Goal: Task Accomplishment & Management: Complete application form

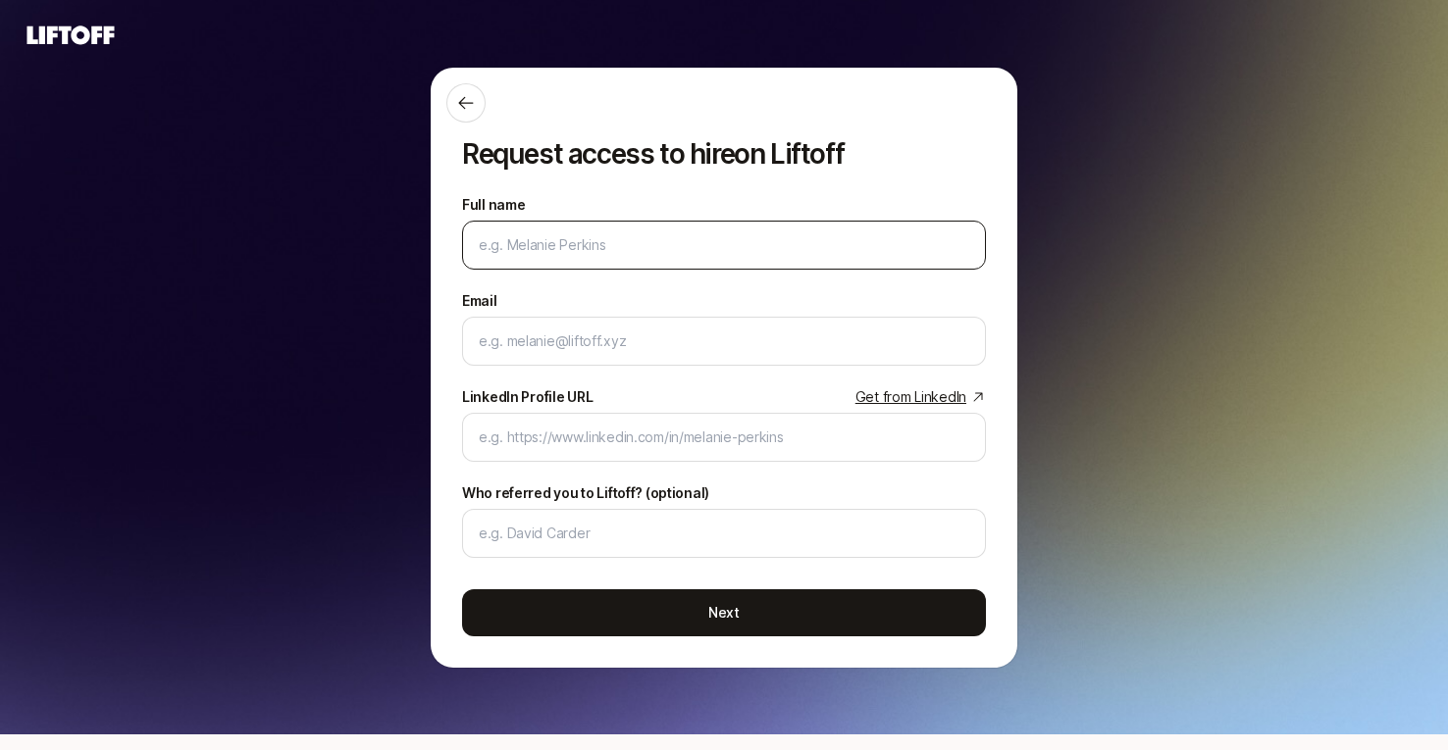
click at [716, 253] on input "Full name" at bounding box center [724, 245] width 490 height 24
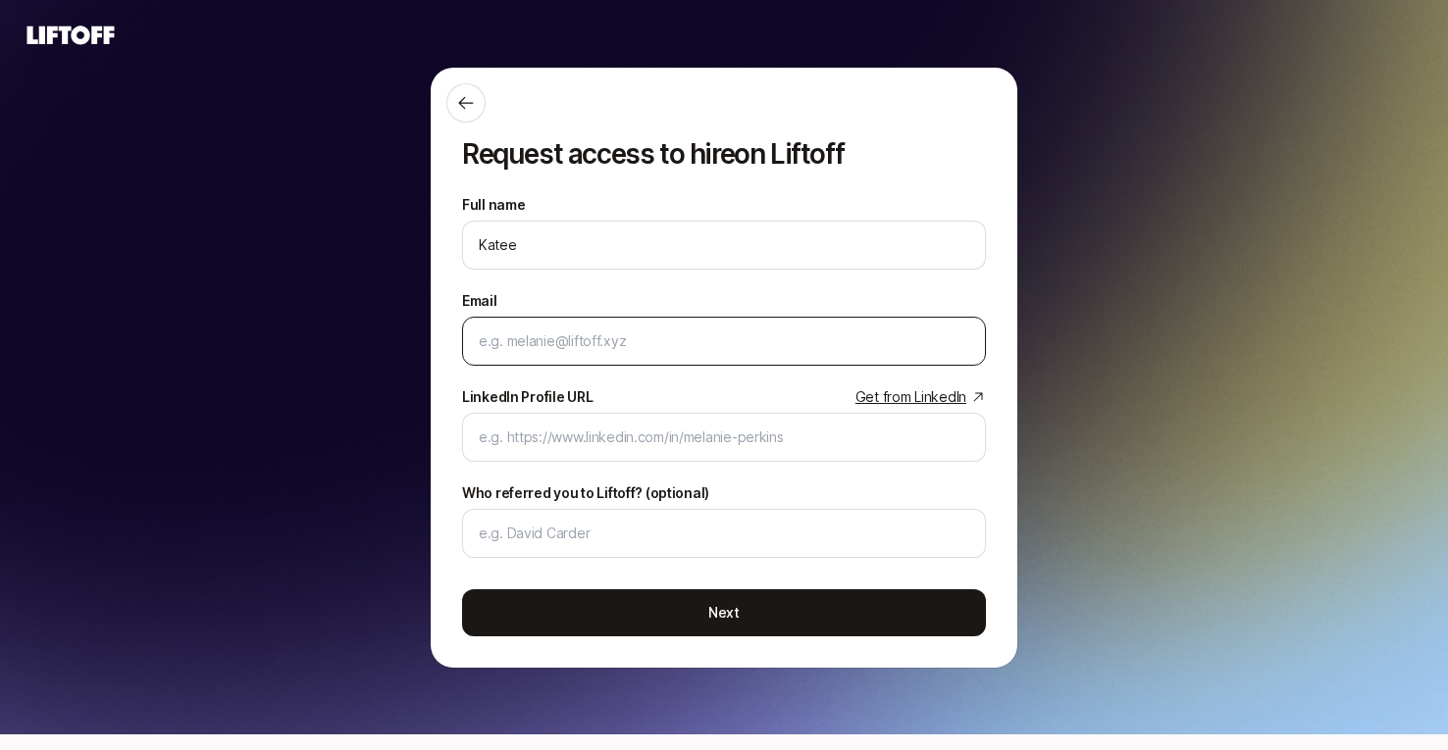
type input "[PERSON_NAME]"
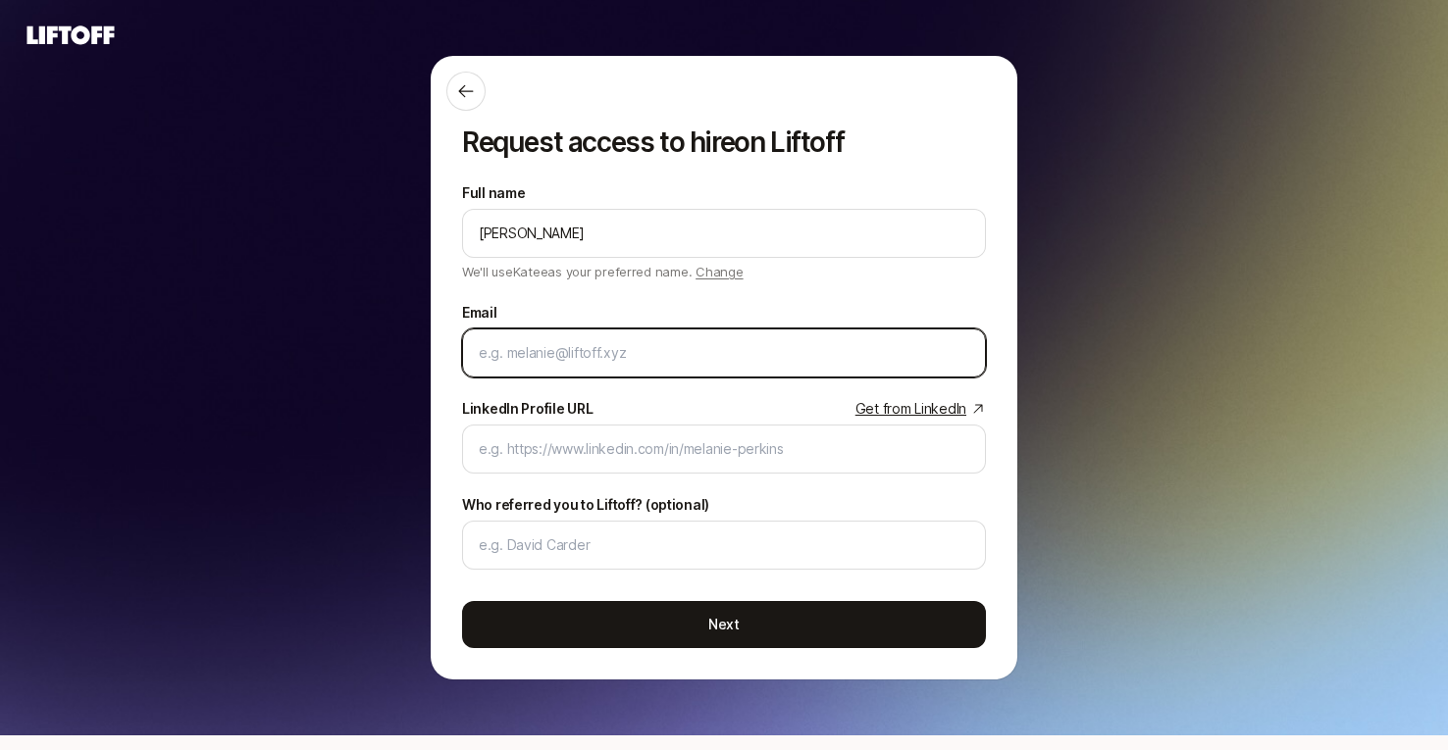
click at [668, 351] on input "Email" at bounding box center [724, 353] width 490 height 24
type input "[EMAIL_ADDRESS][PERSON_NAME][DOMAIN_NAME]"
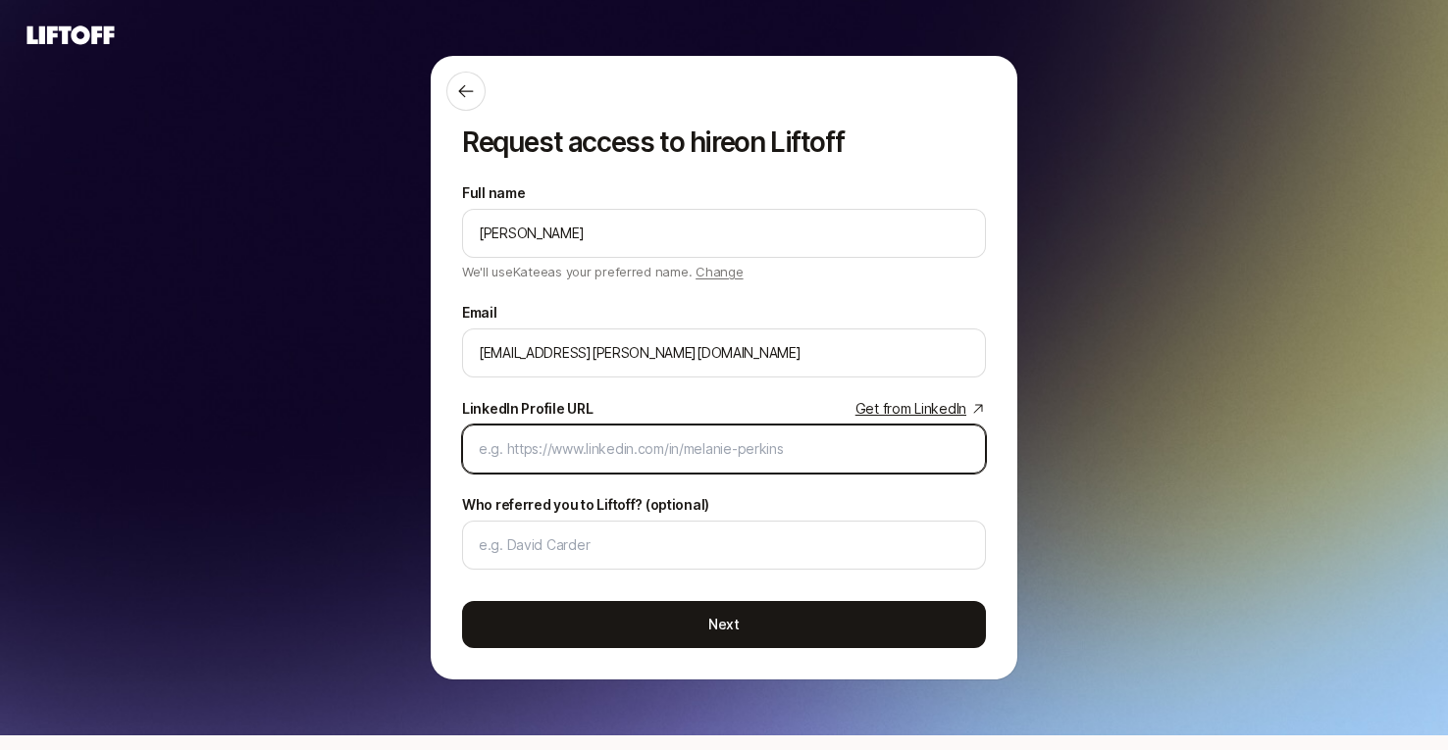
click at [692, 453] on input "LinkedIn Profile URL Get from LinkedIn" at bounding box center [724, 449] width 490 height 24
paste input "[URL][DOMAIN_NAME]"
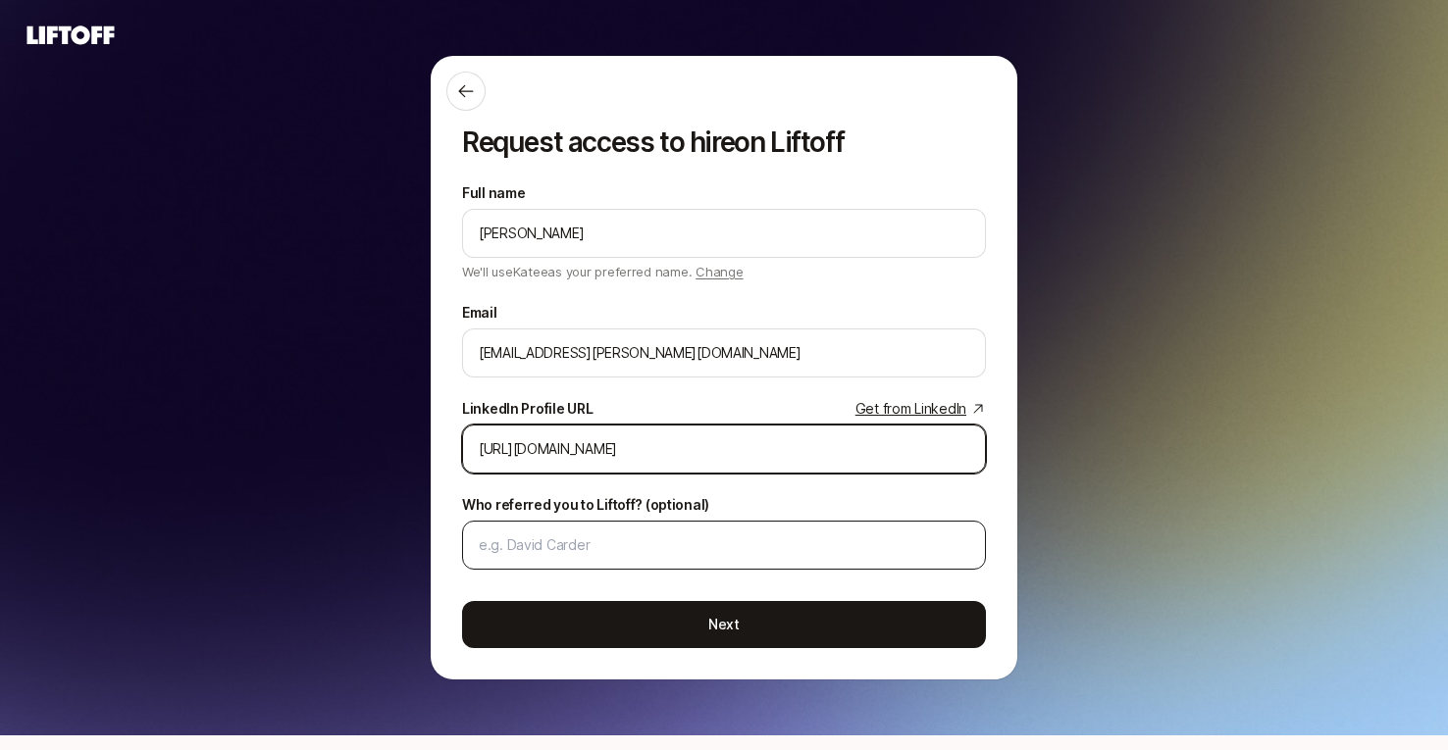
type input "[URL][DOMAIN_NAME]"
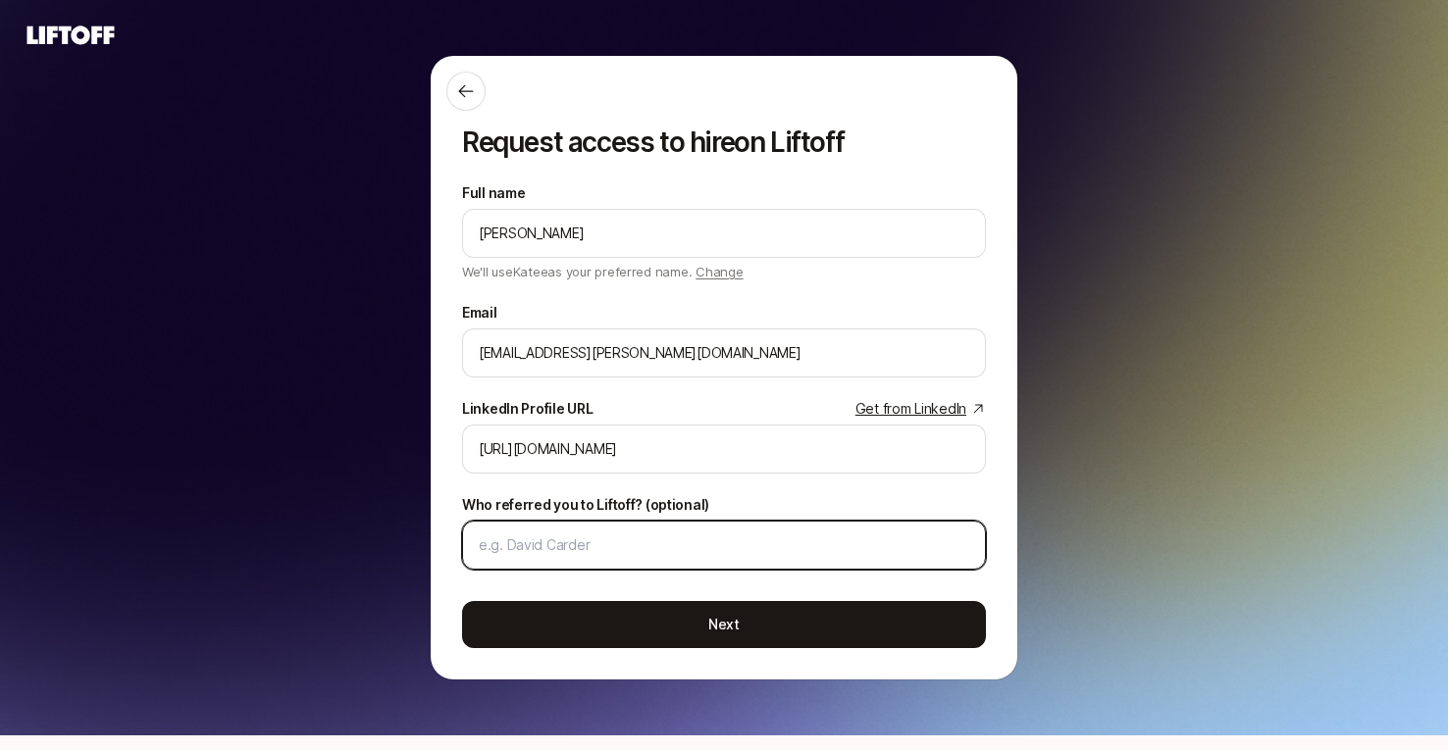
click at [649, 550] on input "Who referred you to Liftoff? (optional)" at bounding box center [724, 546] width 490 height 24
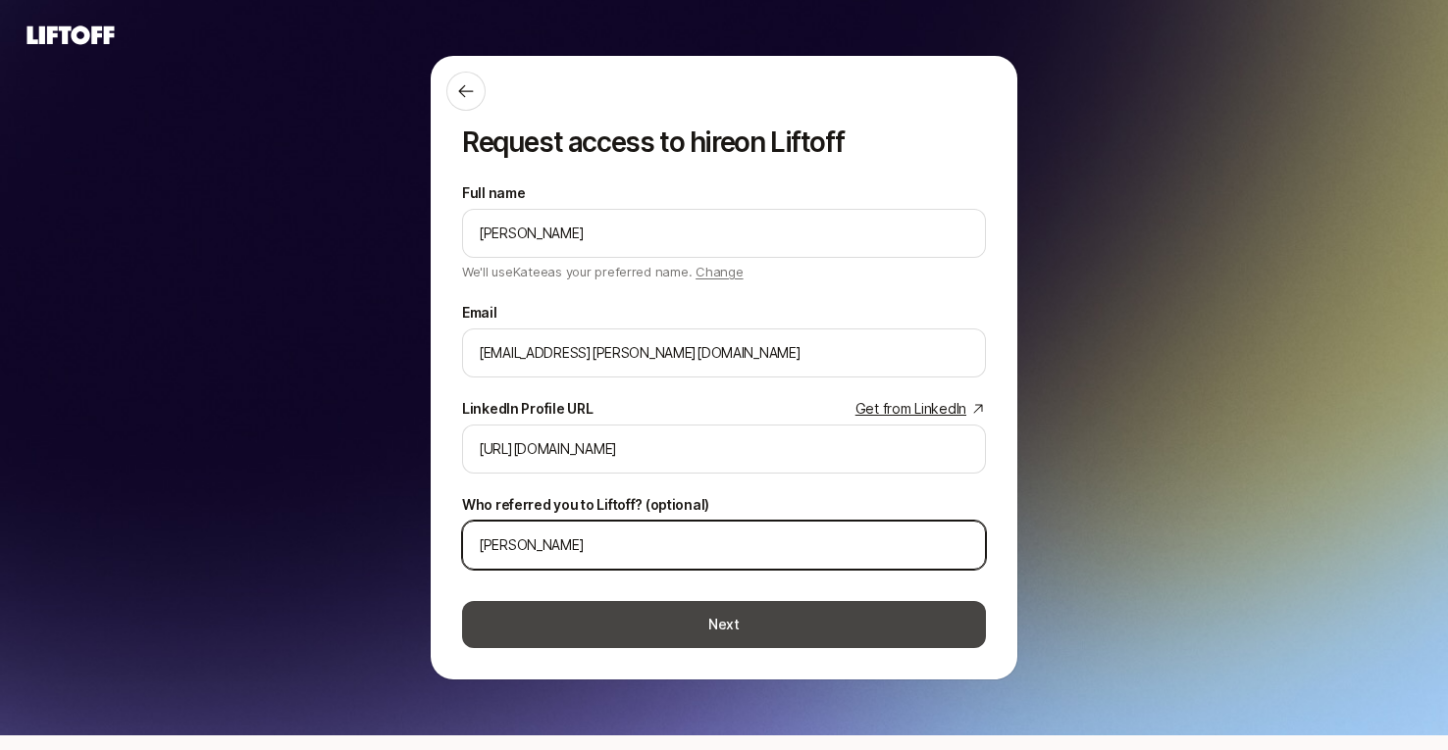
type input "[PERSON_NAME]"
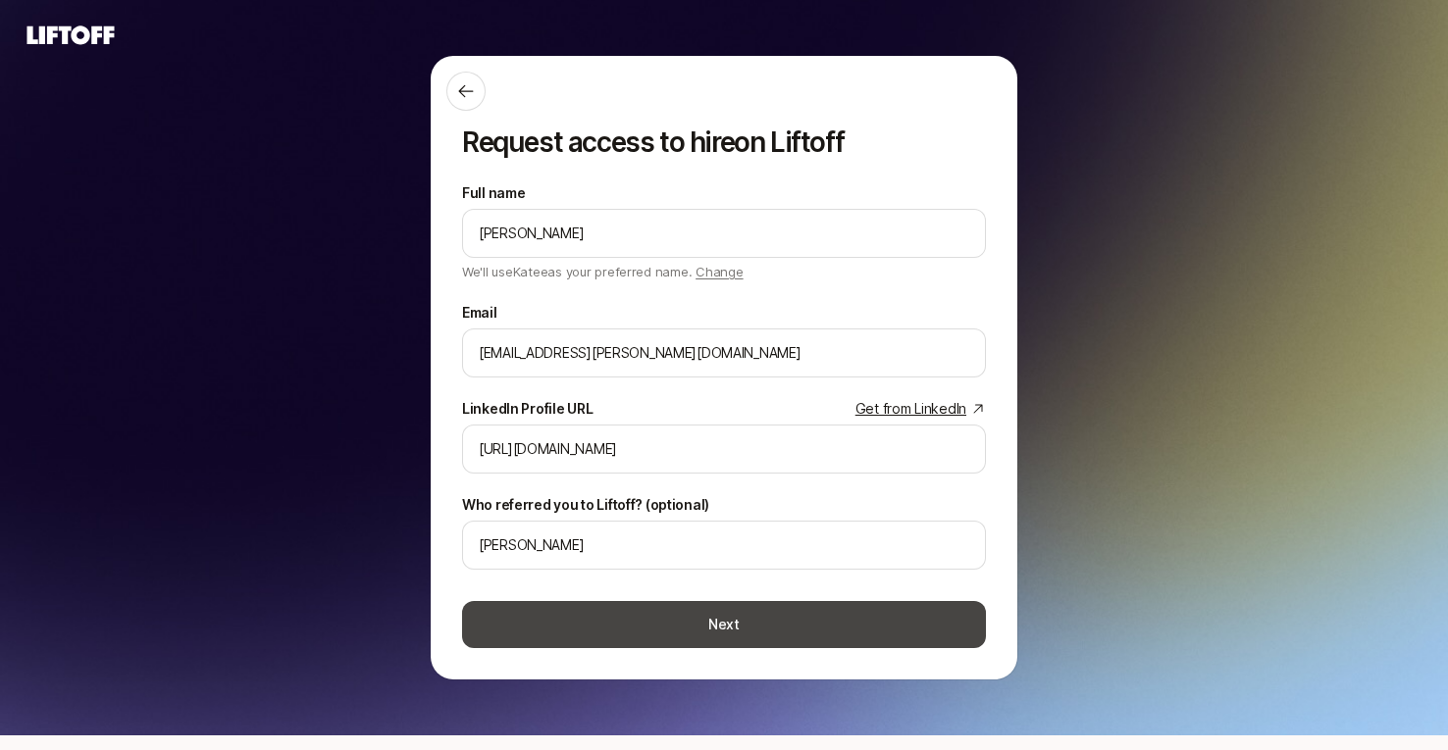
click at [673, 633] on button "Next" at bounding box center [724, 624] width 524 height 47
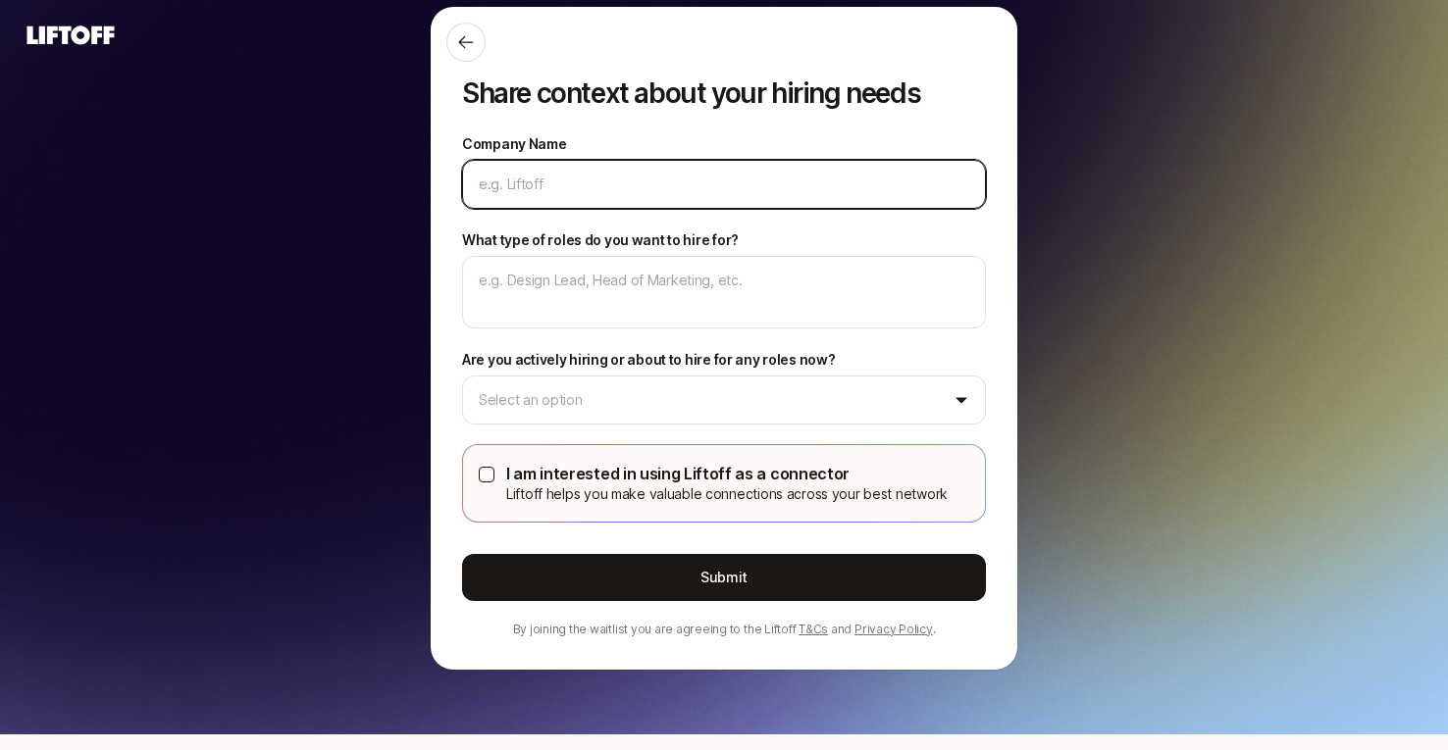
click at [621, 189] on input "Company Name" at bounding box center [724, 185] width 490 height 24
type textarea "x"
type input "B"
type textarea "x"
type input "Bo"
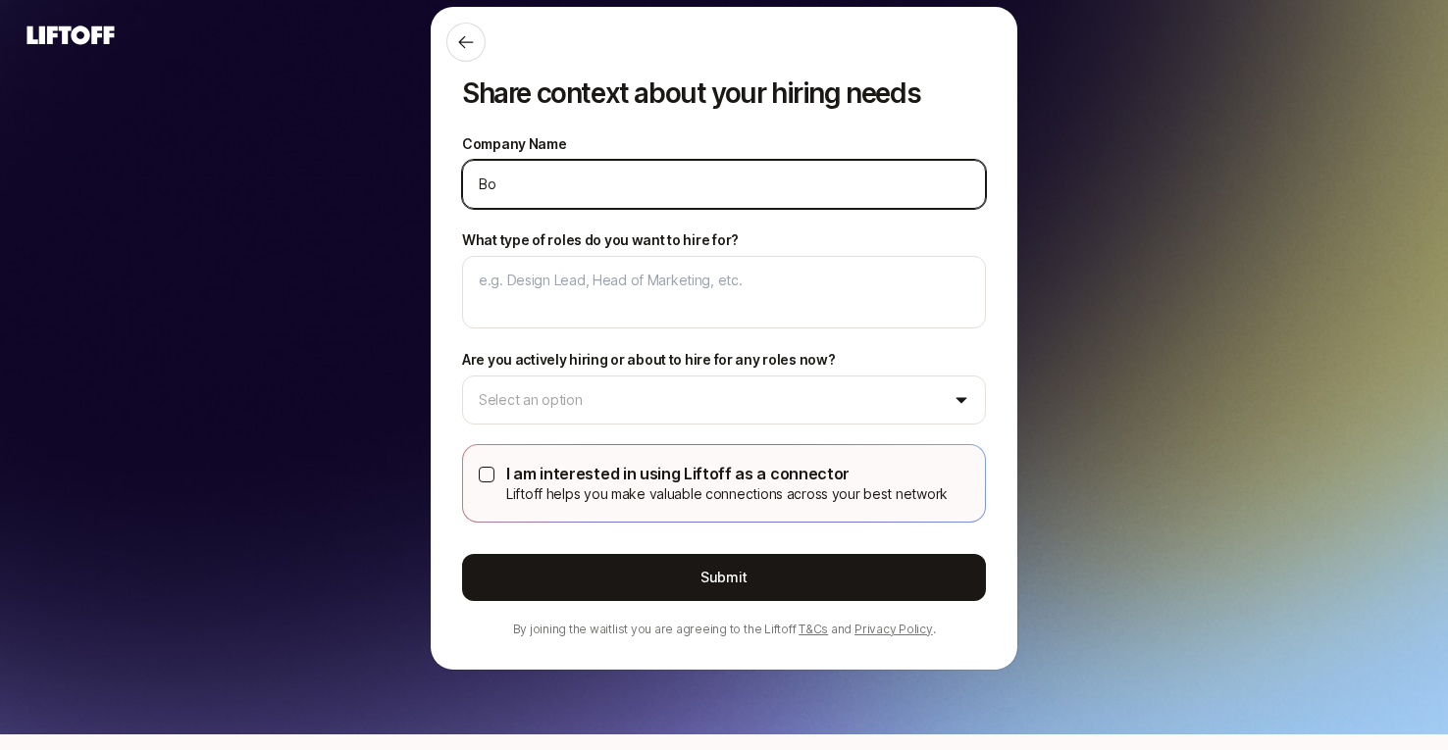
type textarea "x"
type input "Boo"
type textarea "x"
type input "Boom"
type textarea "x"
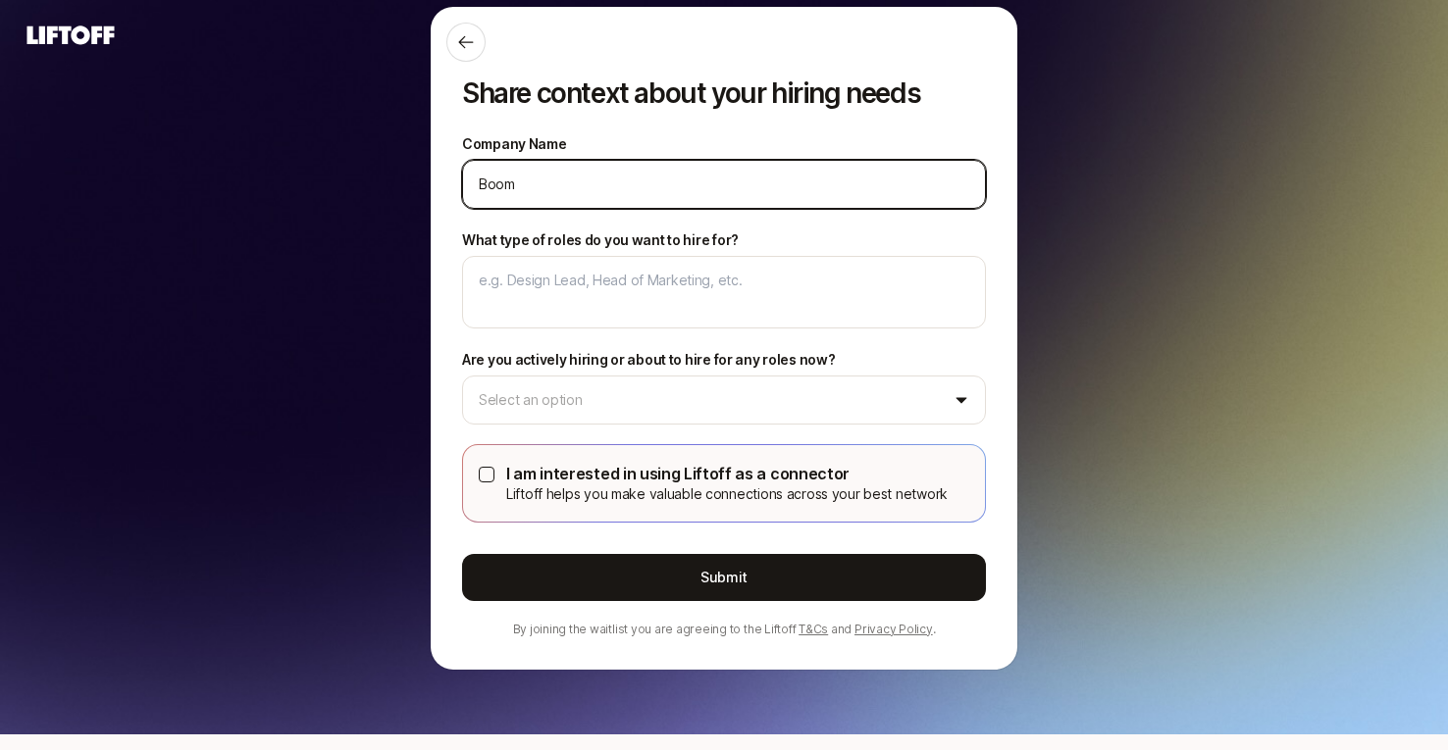
type input "BoomP"
type textarea "x"
type input "BoomPo"
type textarea "x"
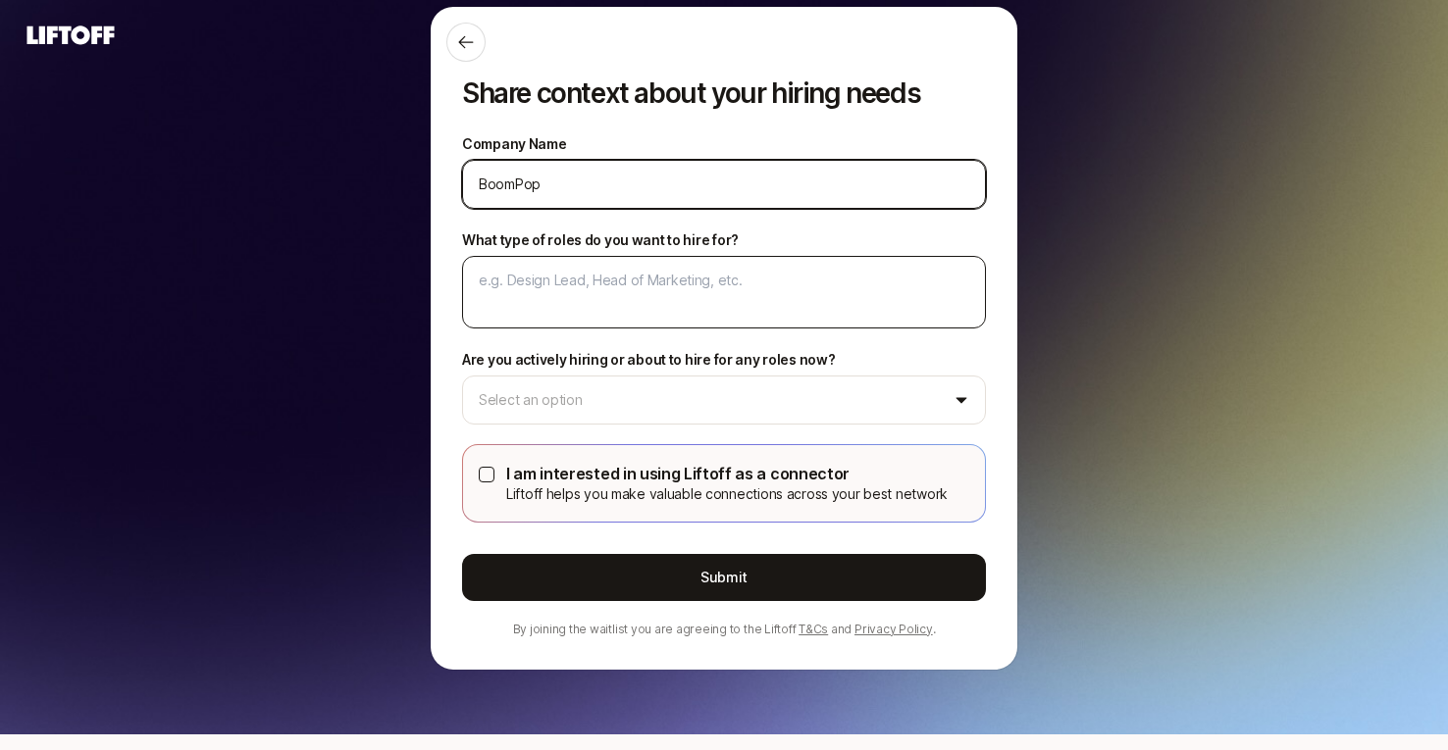
type input "BoomPop"
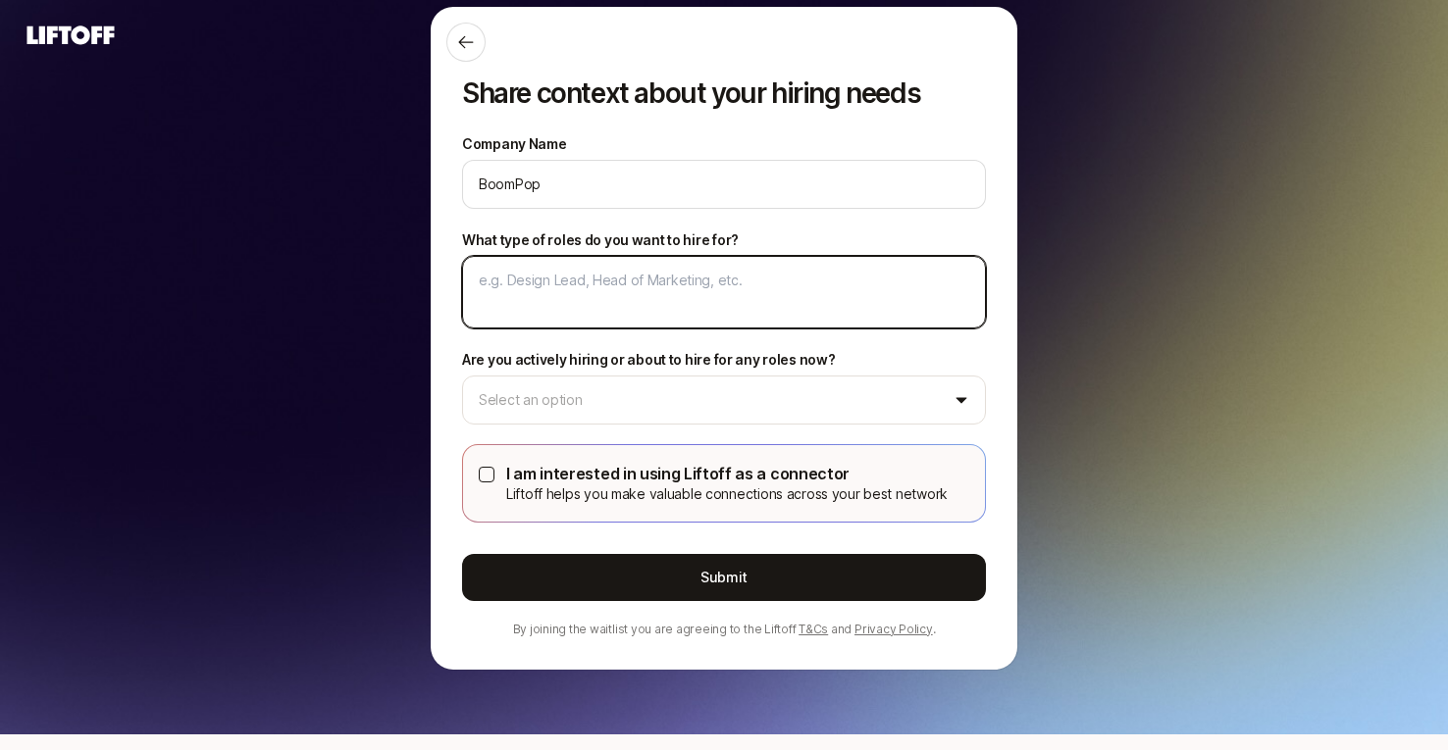
click at [615, 278] on textarea "What type of roles do you want to hire for?" at bounding box center [724, 292] width 524 height 73
type textarea "x"
type textarea "E"
type textarea "x"
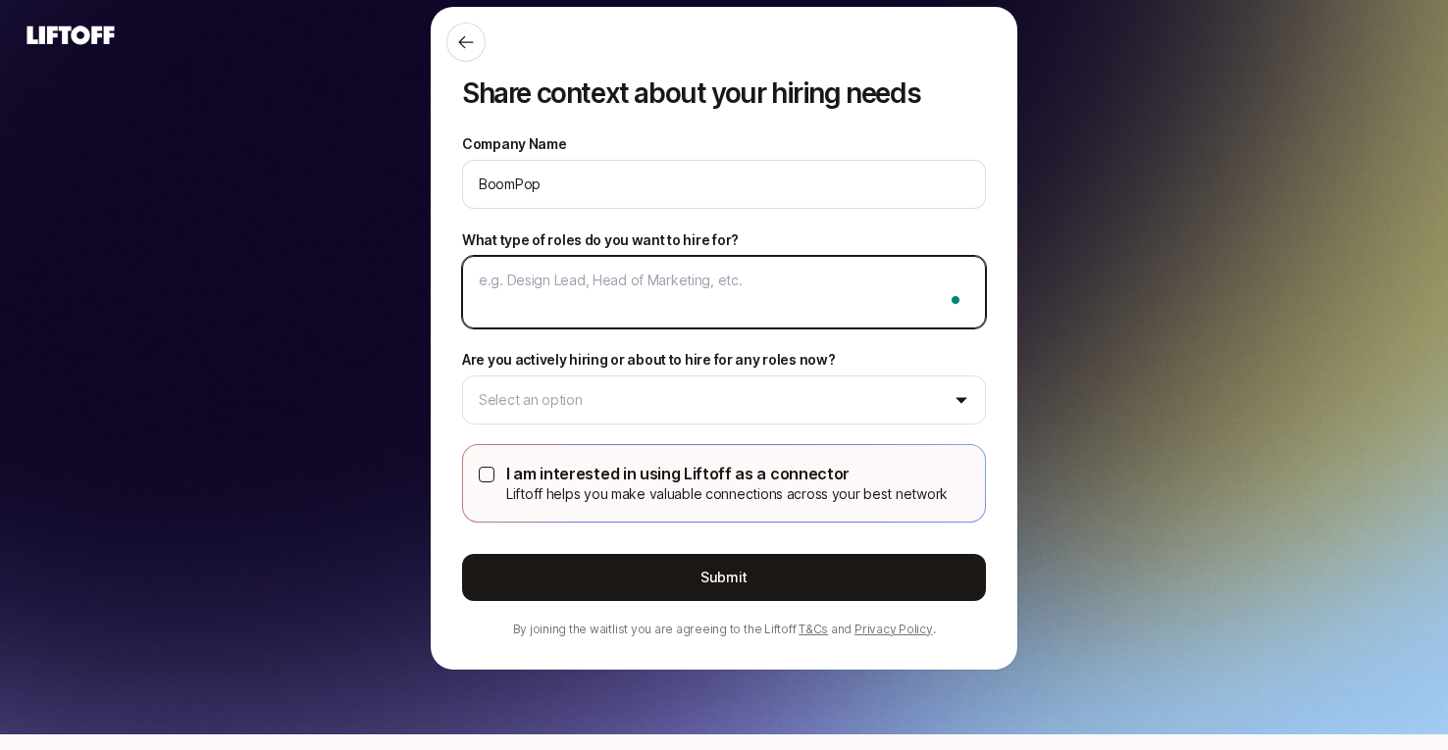
type textarea "E"
type textarea "x"
type textarea "En"
type textarea "x"
type textarea "Eng"
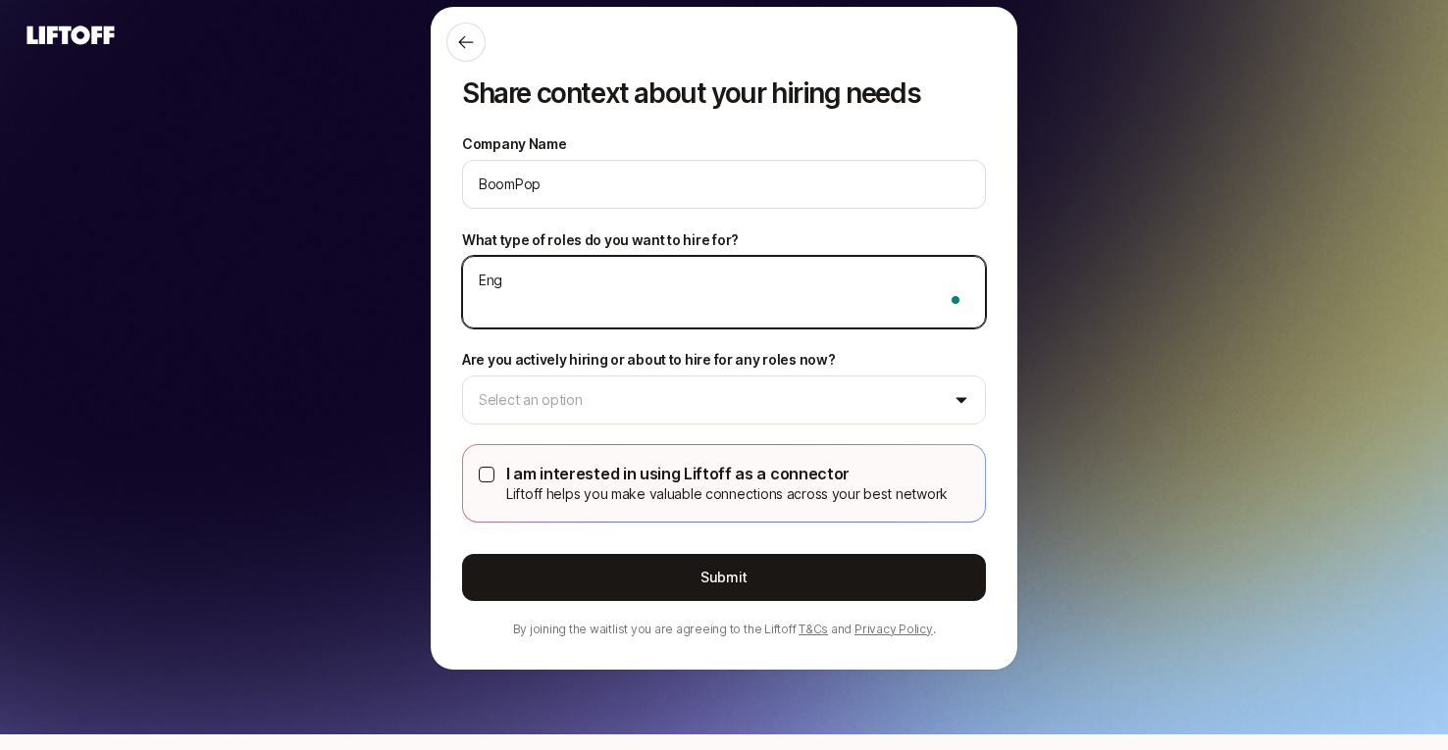
type textarea "x"
type textarea "Engi"
type textarea "x"
type textarea "Engin"
type textarea "x"
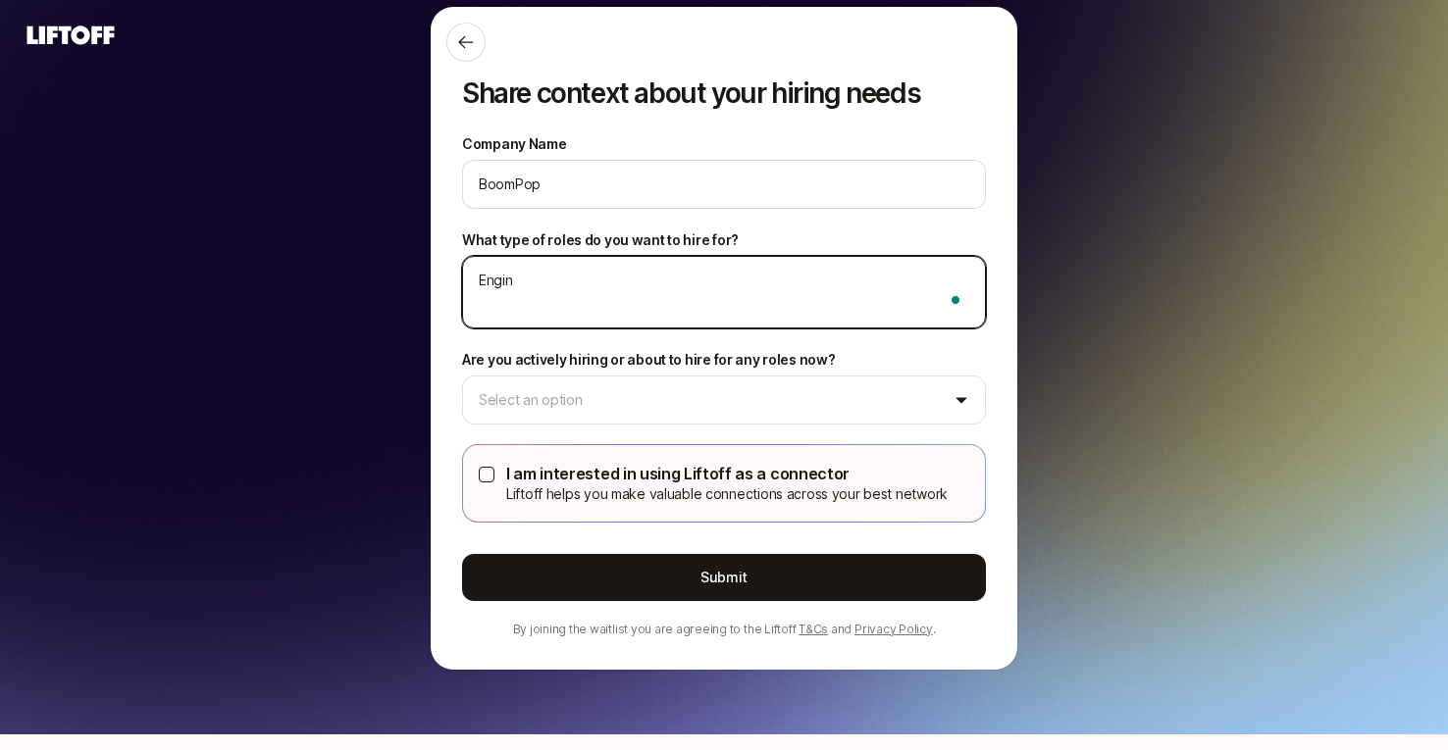
type textarea "Engine"
type textarea "x"
type textarea "Enginee"
type textarea "x"
type textarea "Engineer"
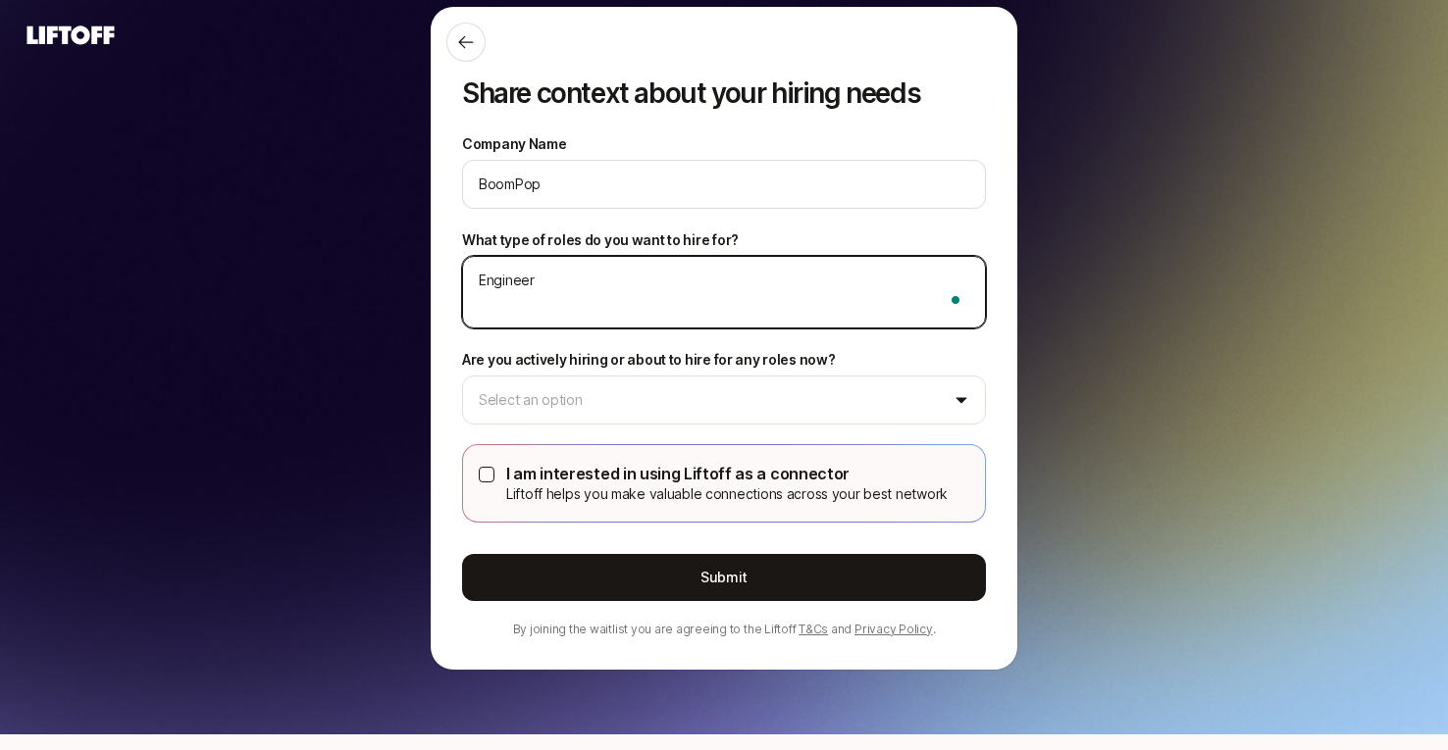
type textarea "x"
type textarea "Engineeri"
type textarea "x"
type textarea "Engineerin"
type textarea "x"
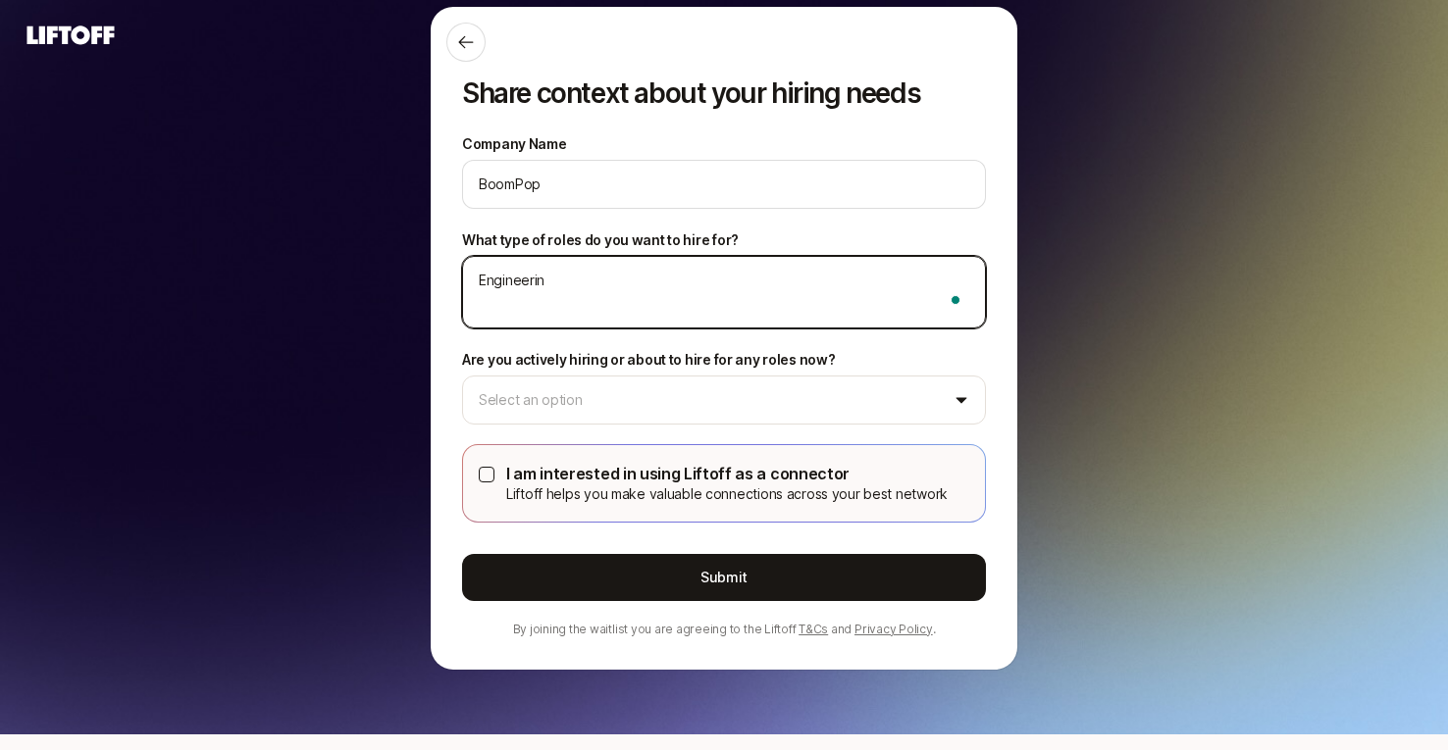
type textarea "Engineering"
type textarea "x"
type textarea "Engineering,"
type textarea "x"
type textarea "Engineering,"
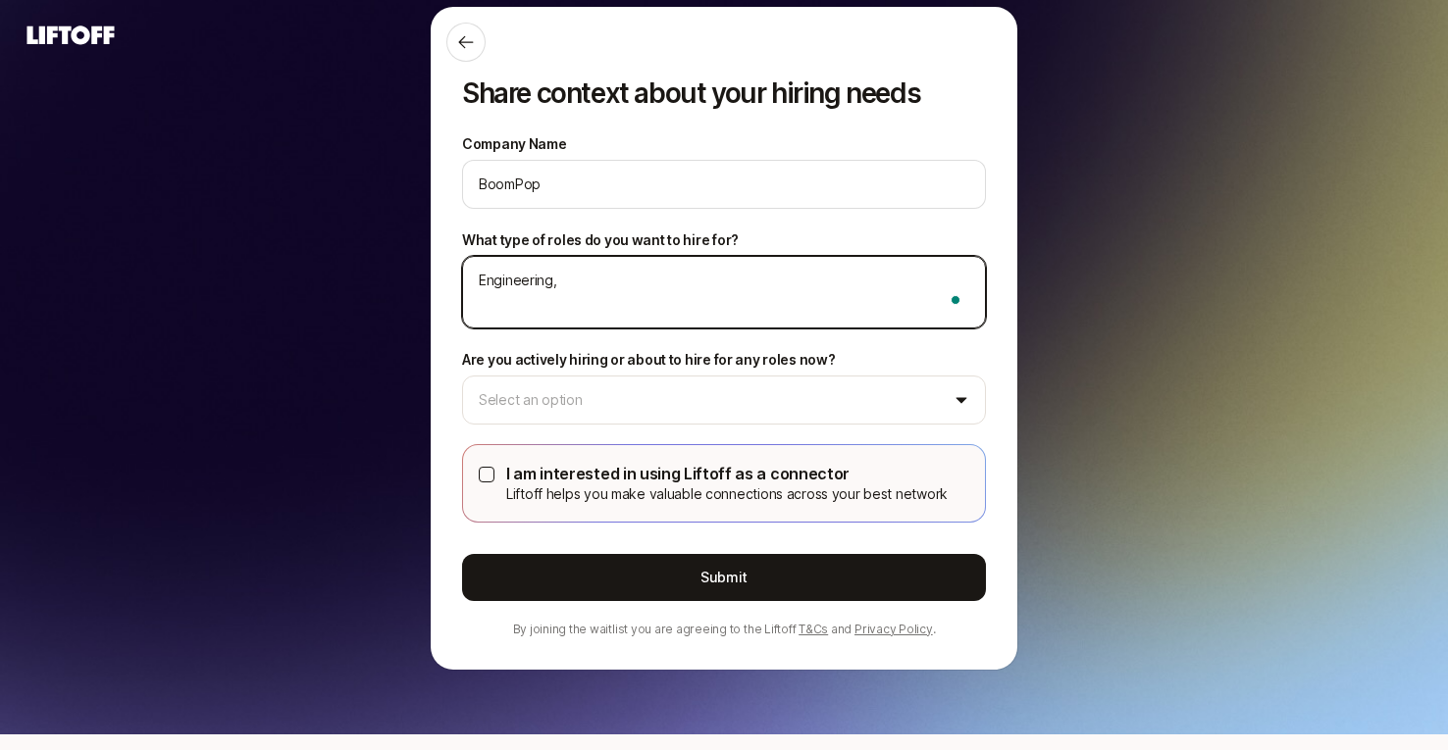
type textarea "x"
type textarea "Engineering, D"
type textarea "x"
type textarea "Engineering, De"
type textarea "x"
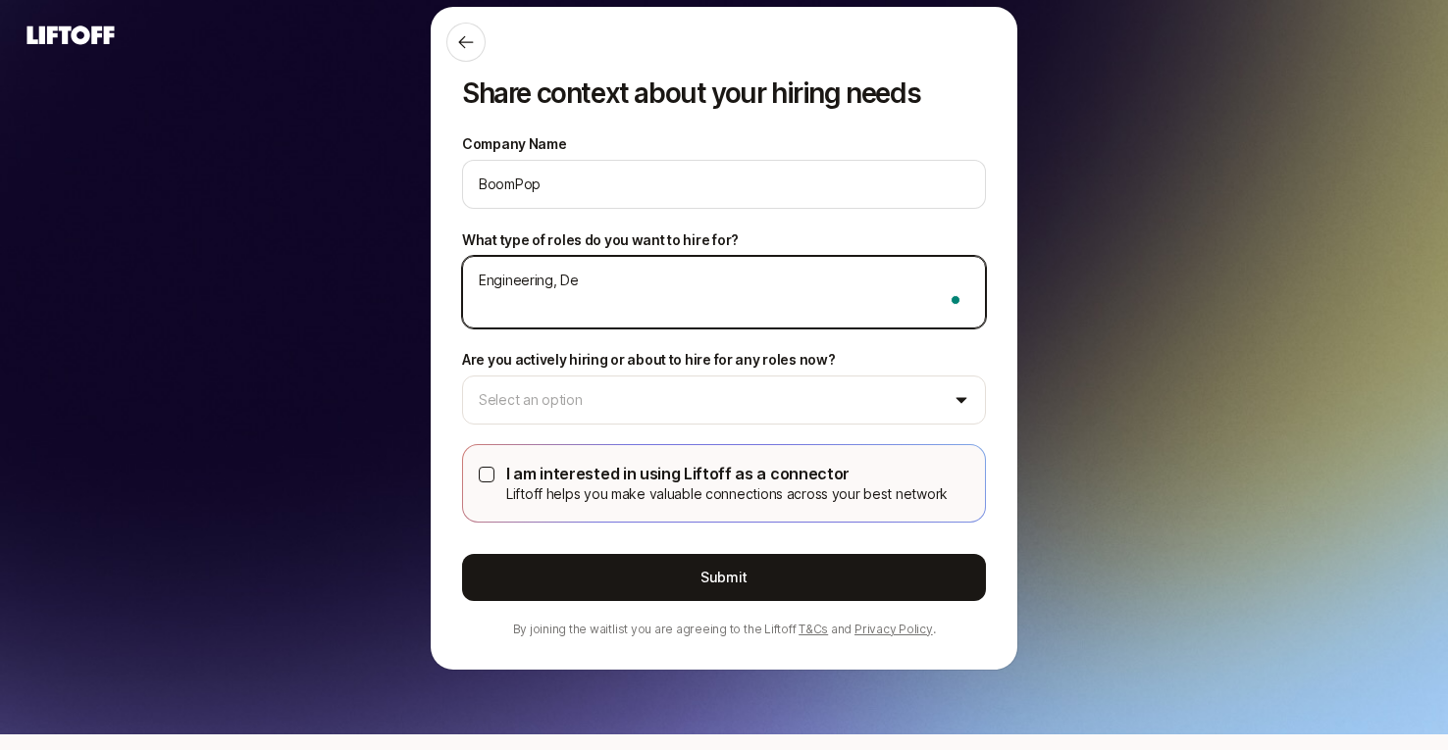
type textarea "Engineering, Des"
type textarea "x"
type textarea "Engineering, Desi"
type textarea "x"
type textarea "Engineering, Desig"
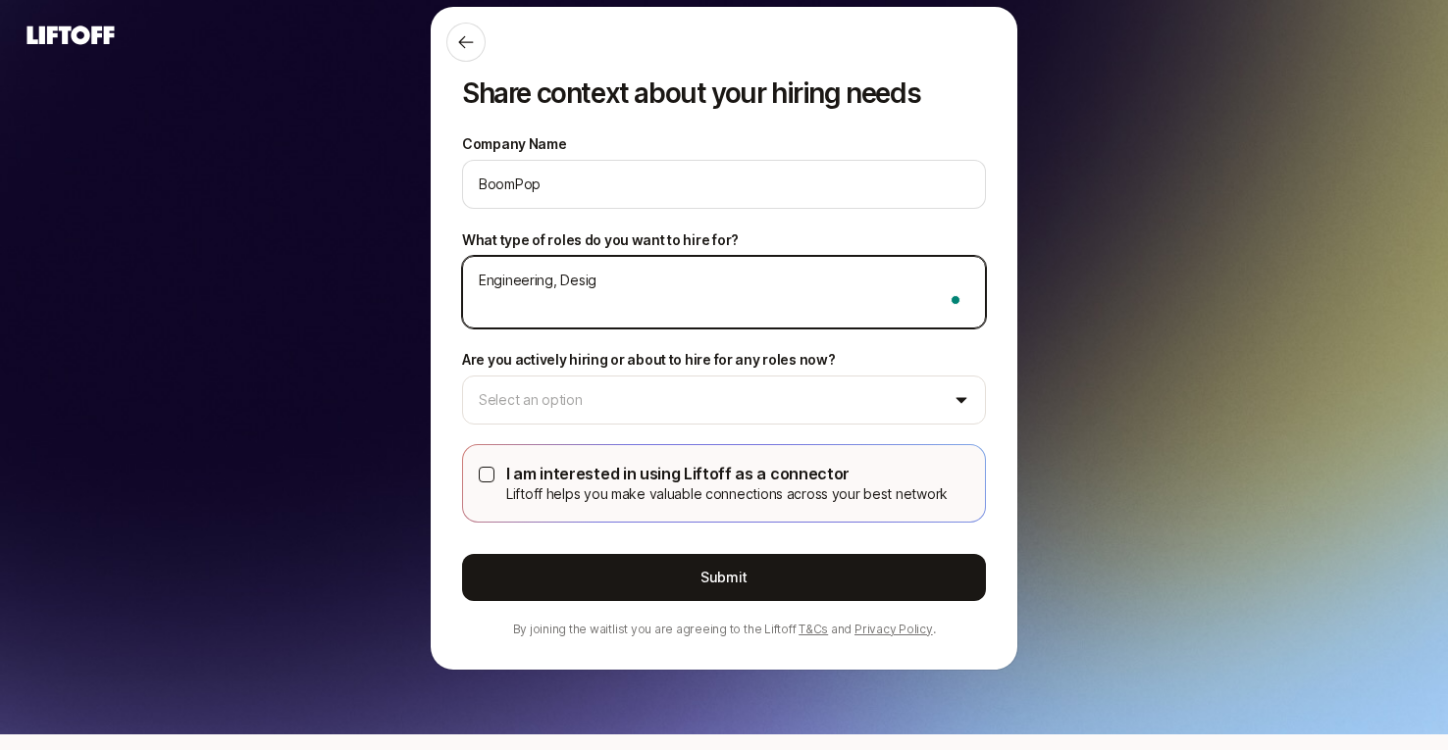
type textarea "x"
type textarea "Engineering, Design"
type textarea "x"
type textarea "Engineering, Design,"
type textarea "x"
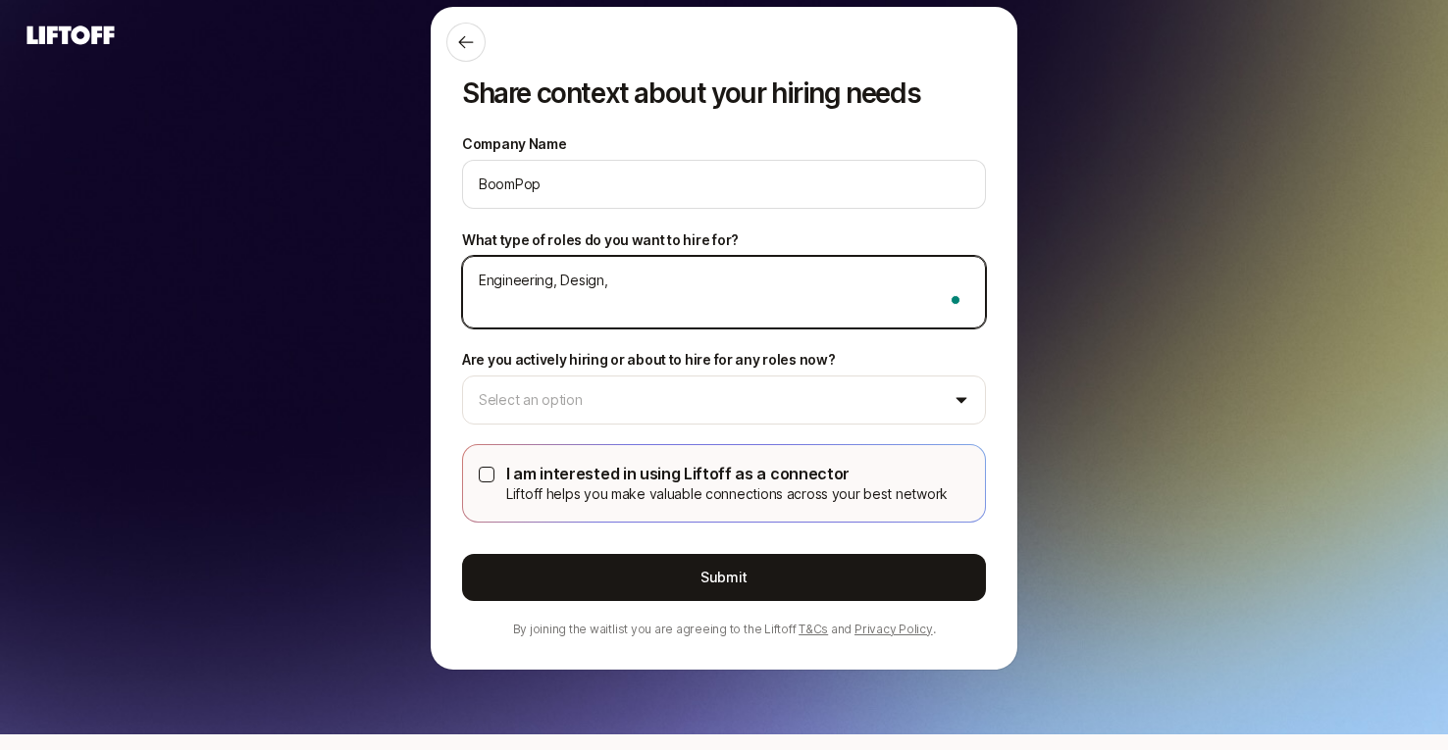
type textarea "Engineering, Design,"
type textarea "x"
type textarea "Engineering, Design, P"
type textarea "x"
type textarea "Engineering, Design, Pr"
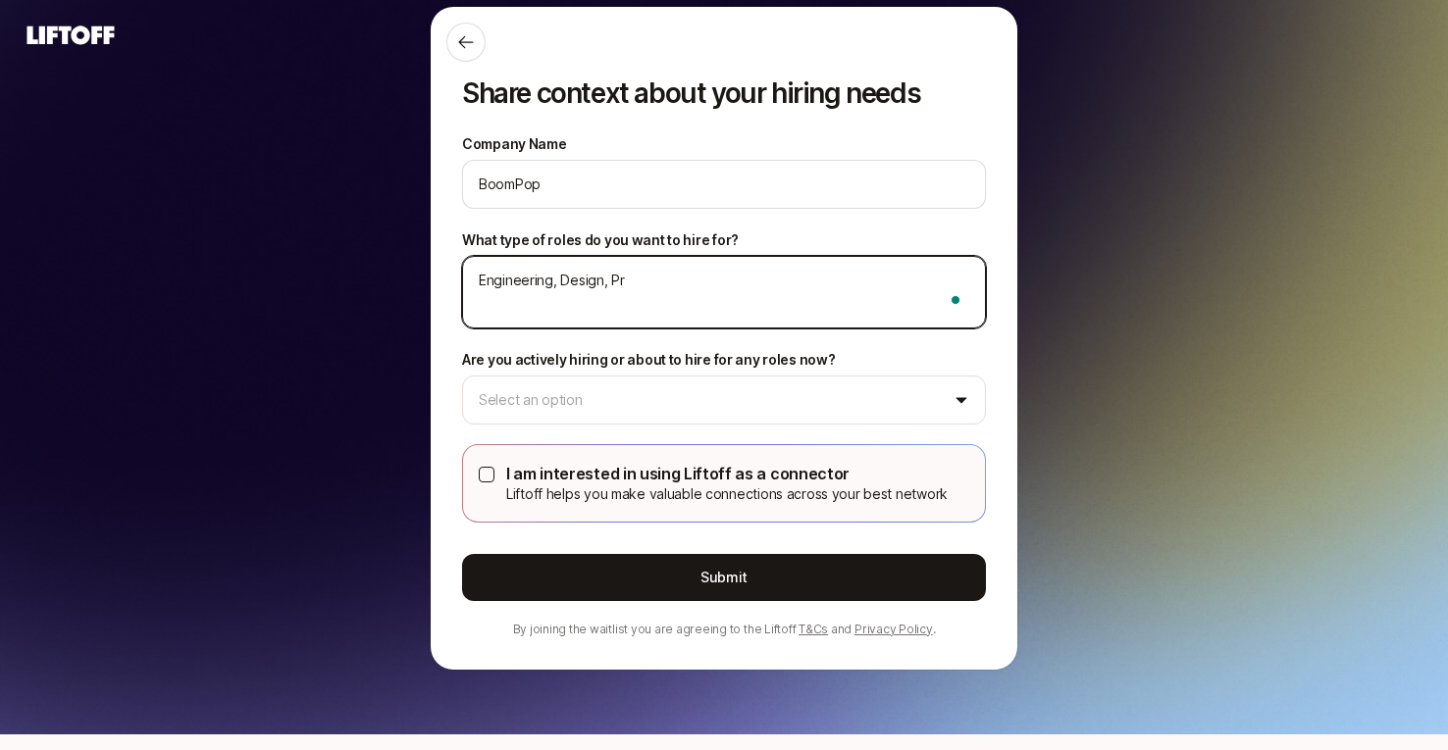
type textarea "x"
type textarea "Engineering, Design, Pro"
type textarea "x"
type textarea "Engineering, Design, Prod"
type textarea "x"
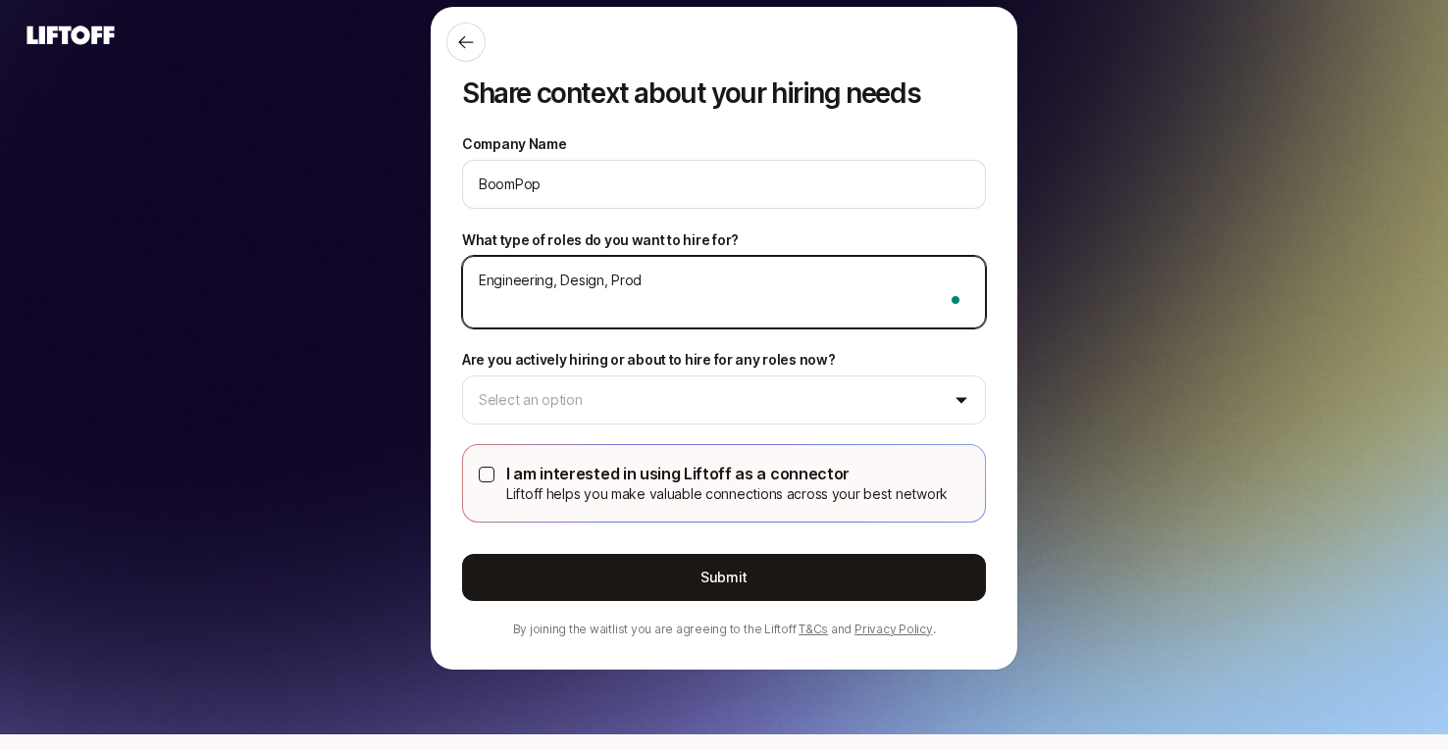
type textarea "Engineering, Design, Produ"
type textarea "x"
type textarea "Engineering, Design, Produc"
type textarea "x"
type textarea "Engineering, Design, Product"
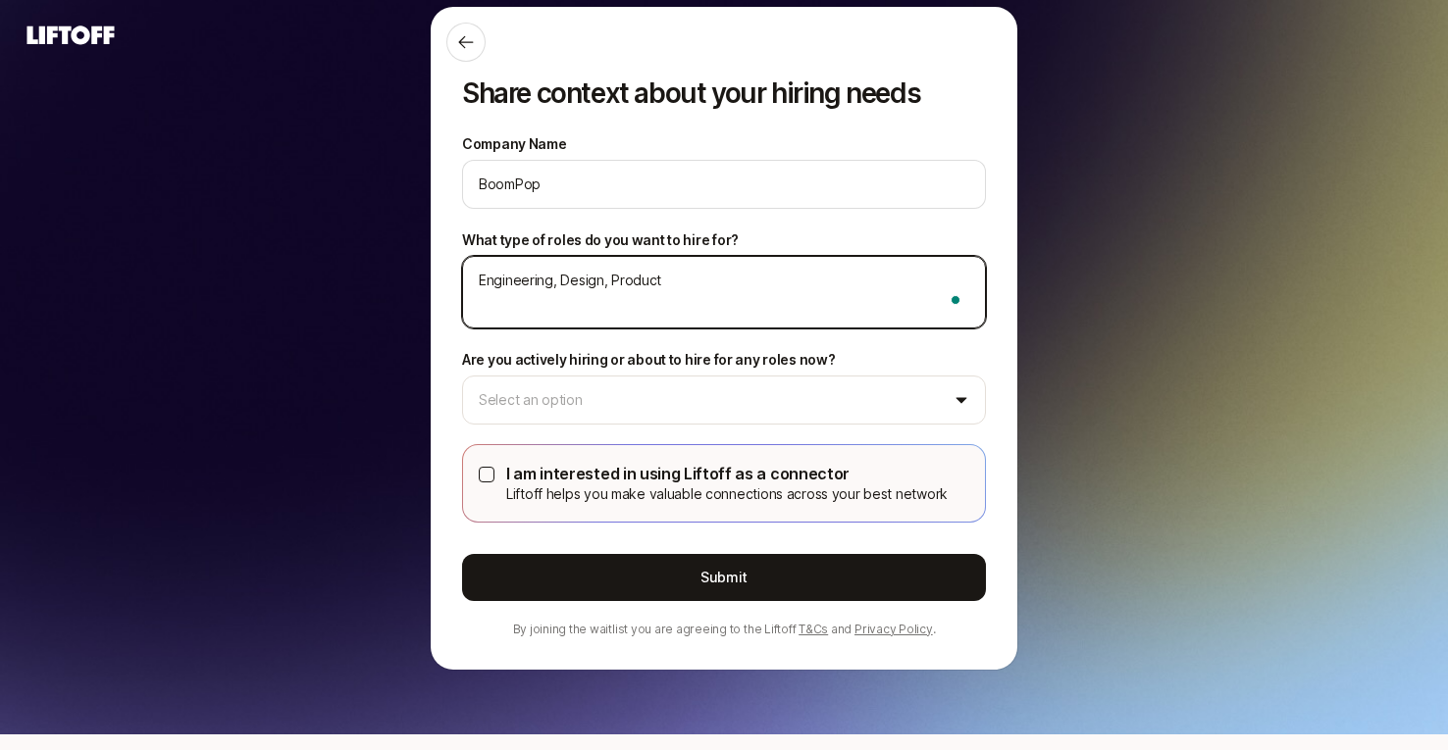
type textarea "x"
type textarea "Engineering, Design, Product,"
type textarea "x"
type textarea "Engineering, Design, Product,"
type textarea "x"
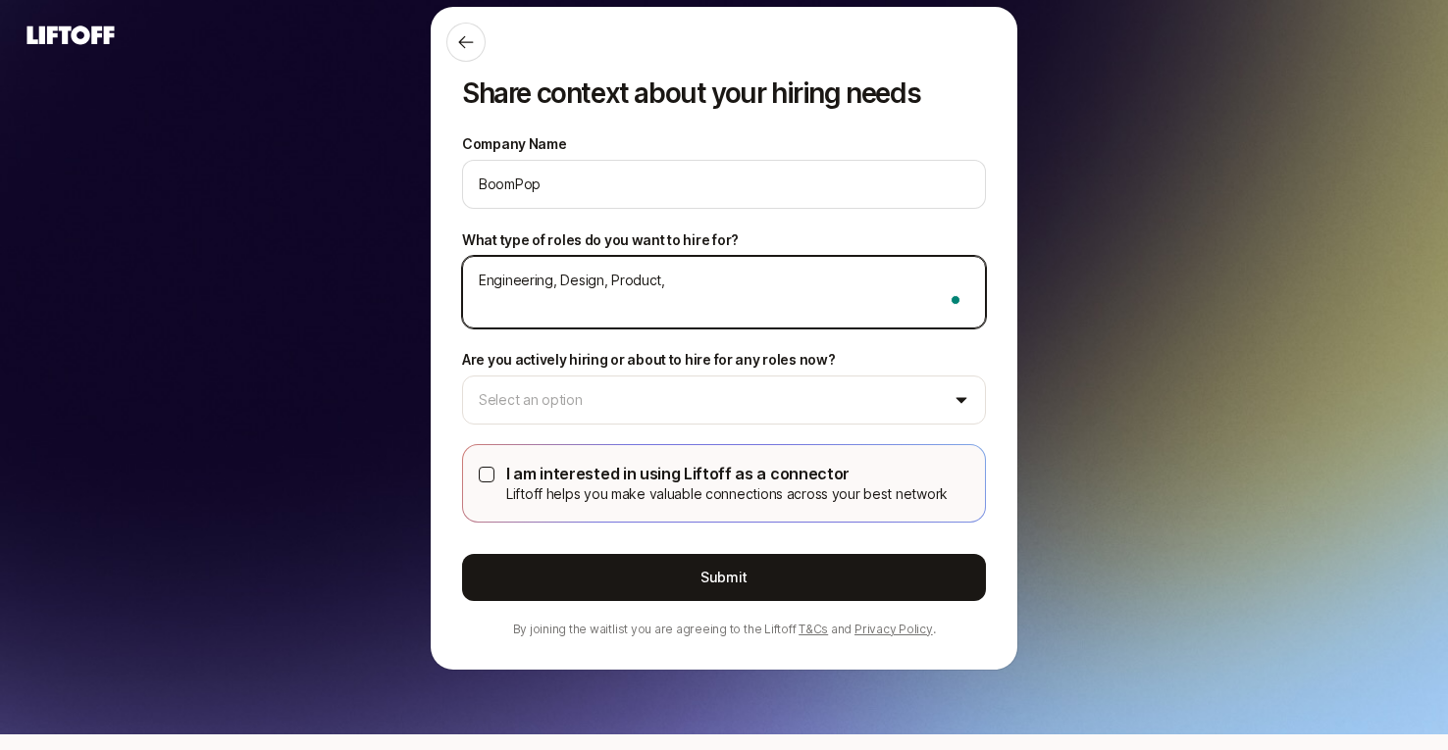
type textarea "Engineering, Design, Product, M"
type textarea "x"
type textarea "Engineering, Design, Product, Ma"
type textarea "x"
type textarea "Engineering, Design, Product, Mar"
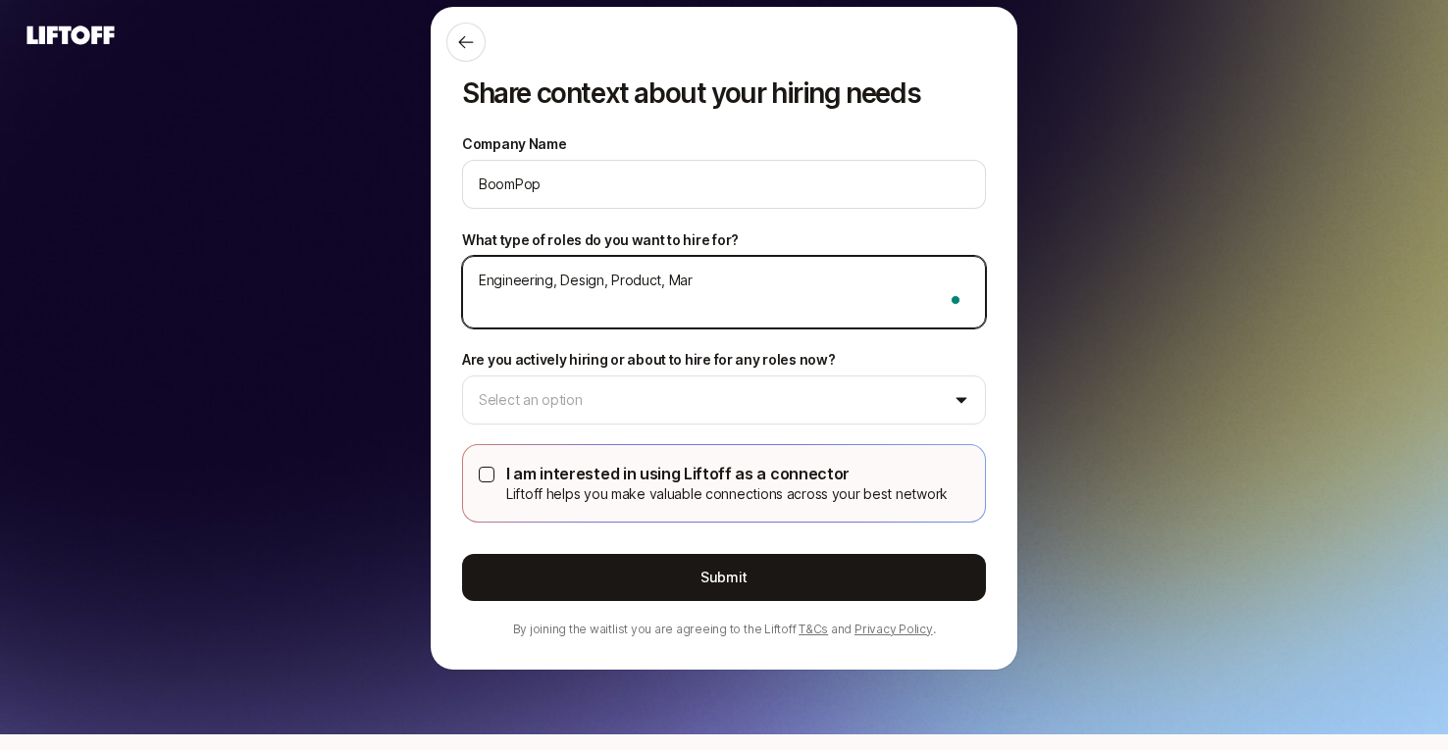
type textarea "x"
type textarea "Engineering, Design, Product, Mark"
type textarea "x"
type textarea "Engineering, Design, Product, Marke"
type textarea "x"
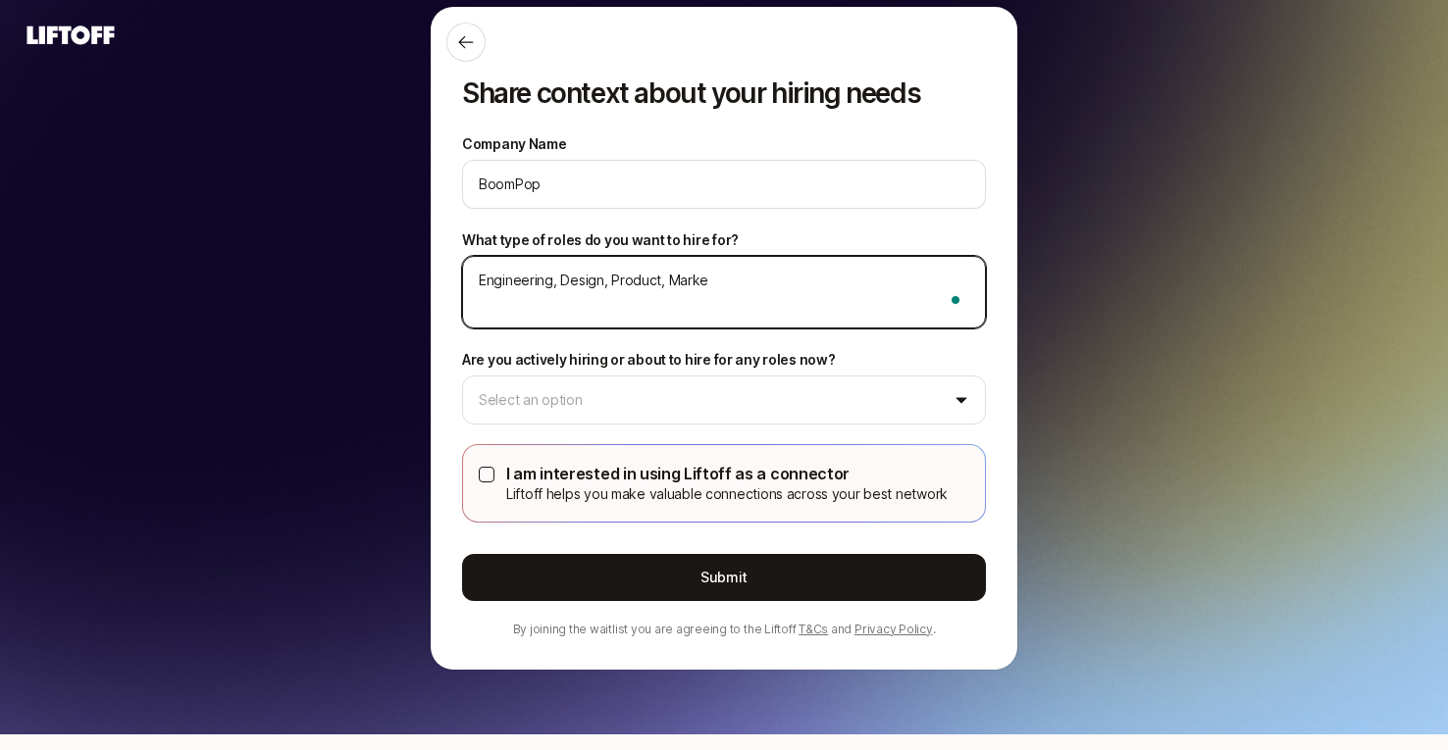
type textarea "Engineering, Design, Product, Market"
type textarea "x"
type textarea "Engineering, Design, Product, Marketi"
type textarea "x"
type textarea "Engineering, Design, Product, Marketin"
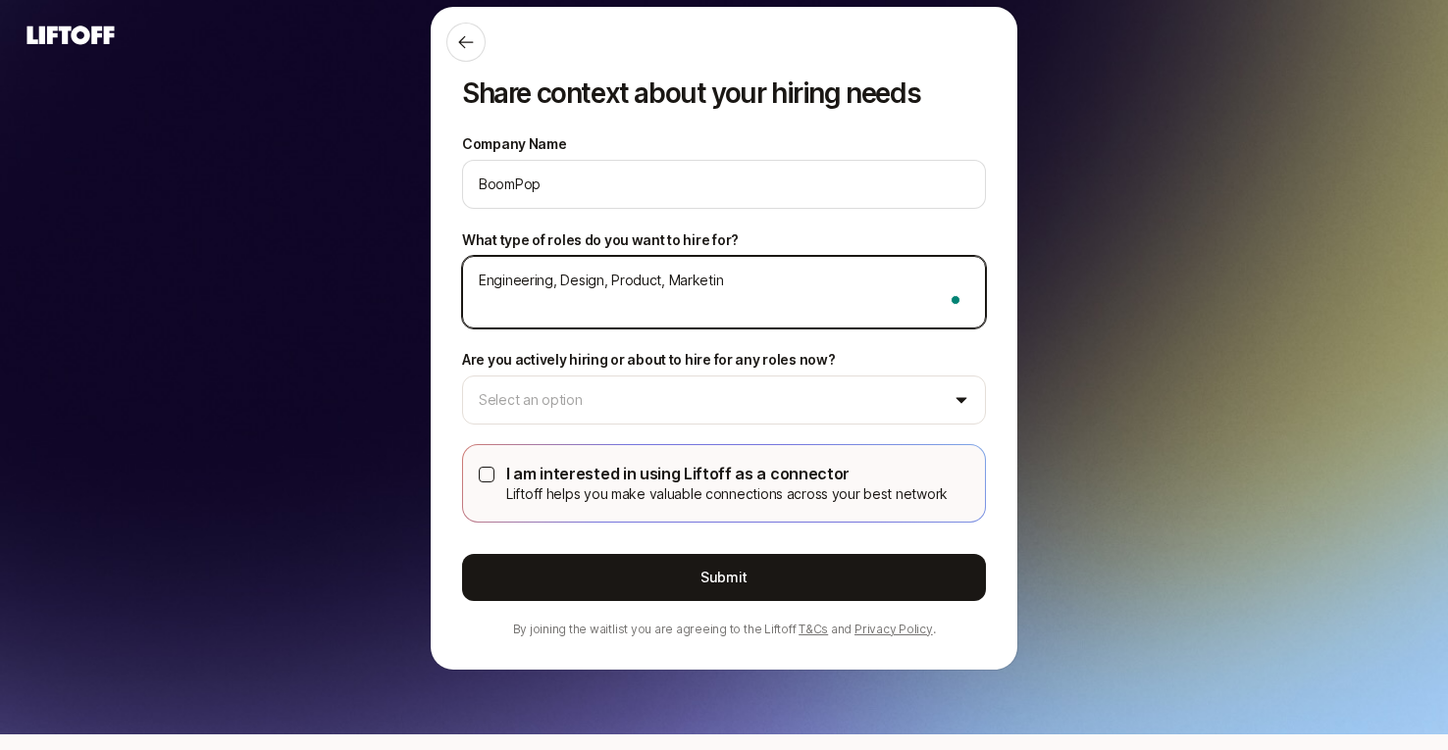
type textarea "x"
type textarea "Engineering, Design, Product, Marketing"
type textarea "x"
type textarea "Engineering, Design, Product, Marketing,"
type textarea "x"
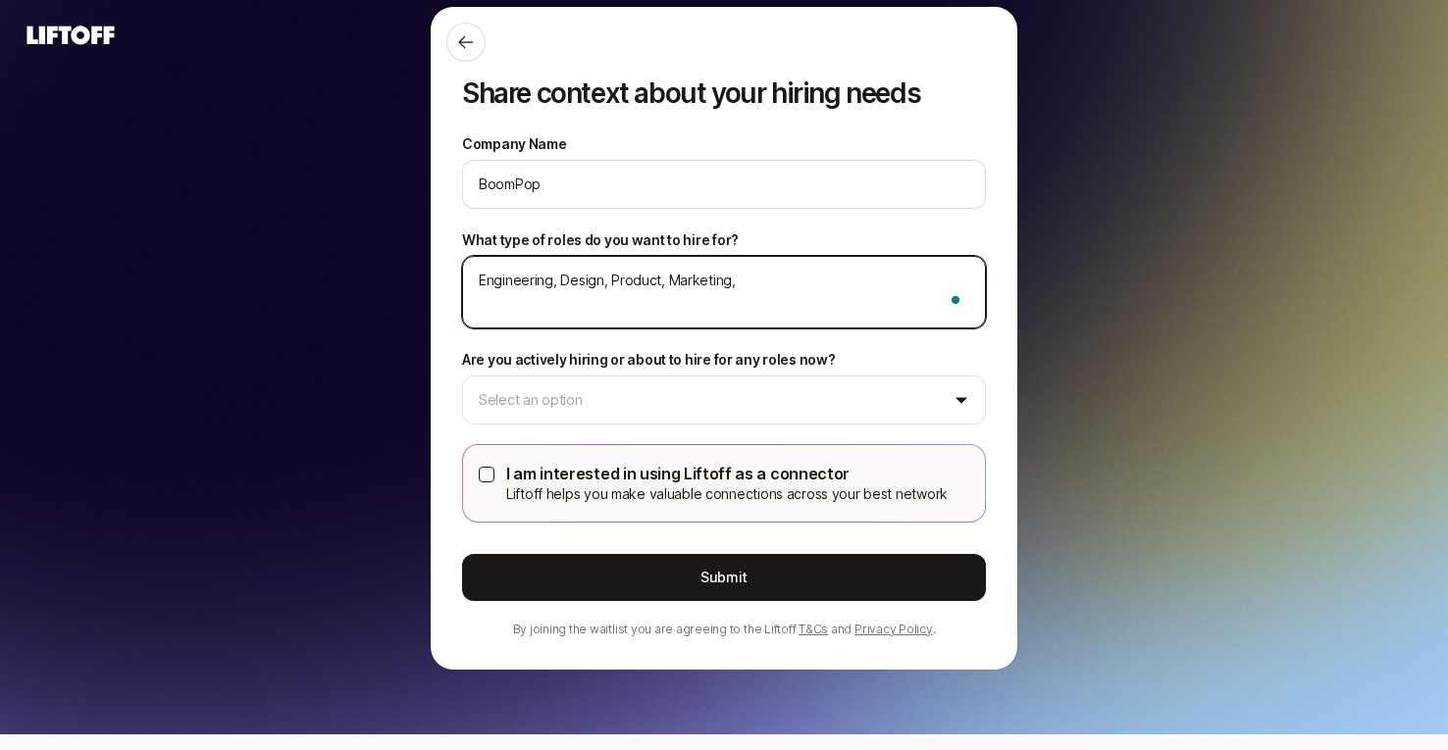
type textarea "Engineering, Design, Product, Marketing,"
type textarea "x"
type textarea "Engineering, Design, Product, Marketing, G"
type textarea "x"
type textarea "Engineering, Design, Product, Marketing, Gr"
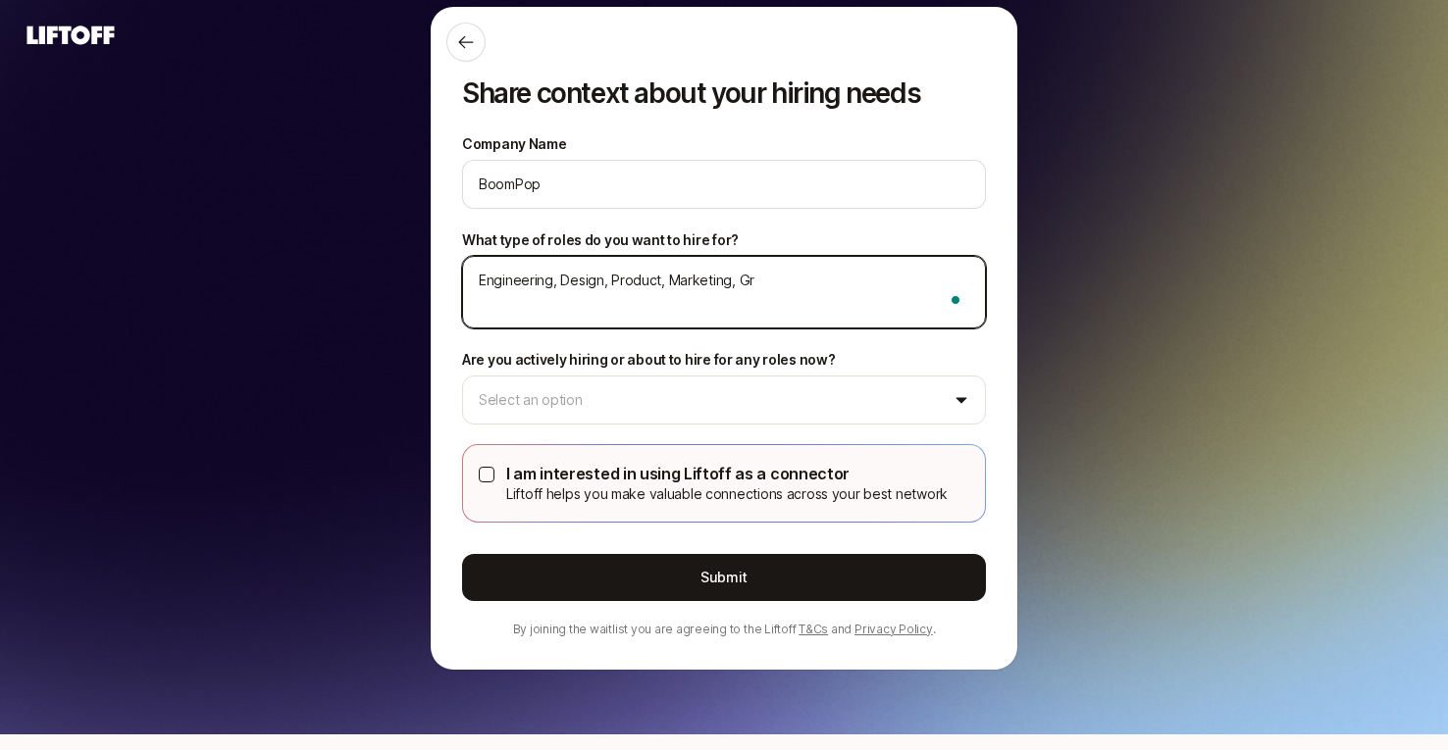
type textarea "x"
type textarea "Engineering, Design, Product, Marketing, Gro"
type textarea "x"
type textarea "Engineering, Design, Product, Marketing, Grow"
type textarea "x"
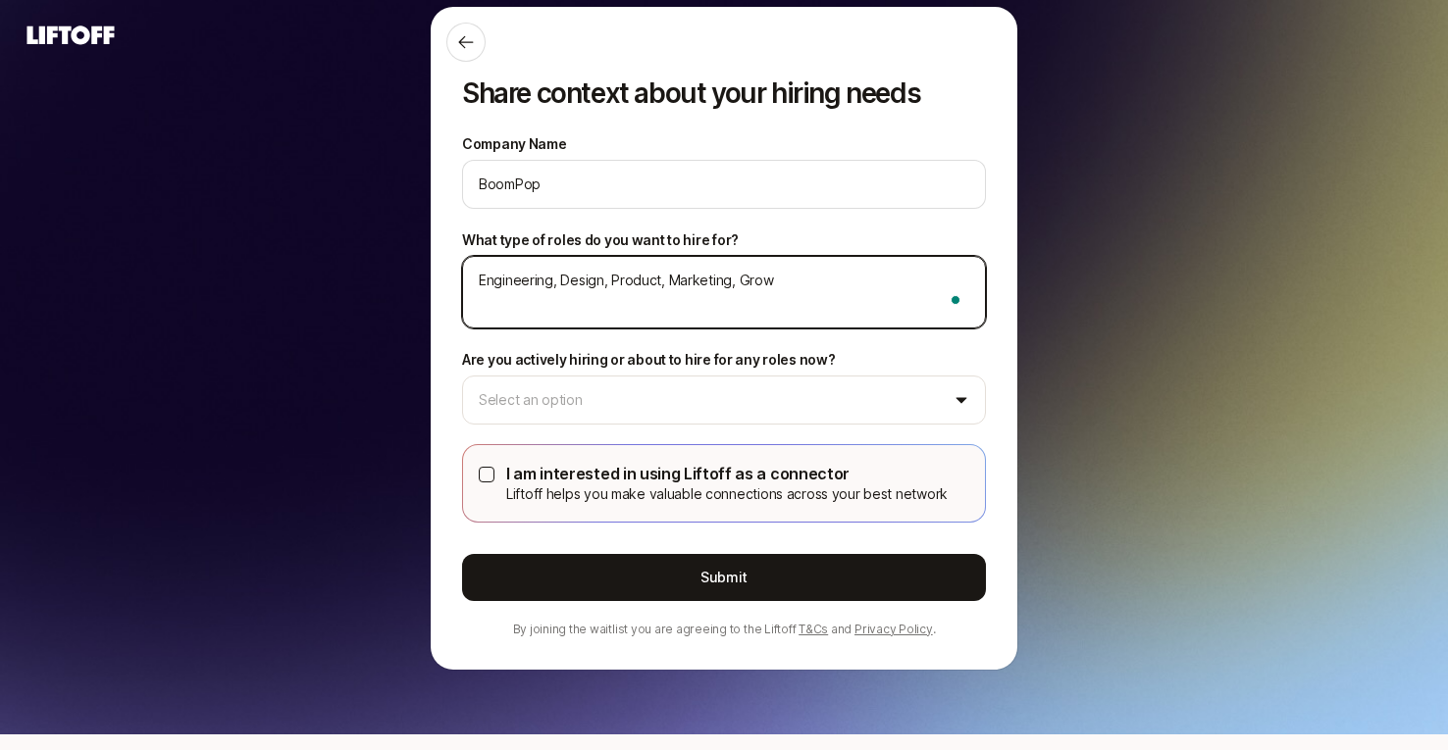
type textarea "Engineering, Design, Product, Marketing, Growt"
type textarea "x"
type textarea "Engineering, Design, Product, Marketing, Growth"
type textarea "x"
type textarea "Engineering, Design, Product, Marketing, Growth,"
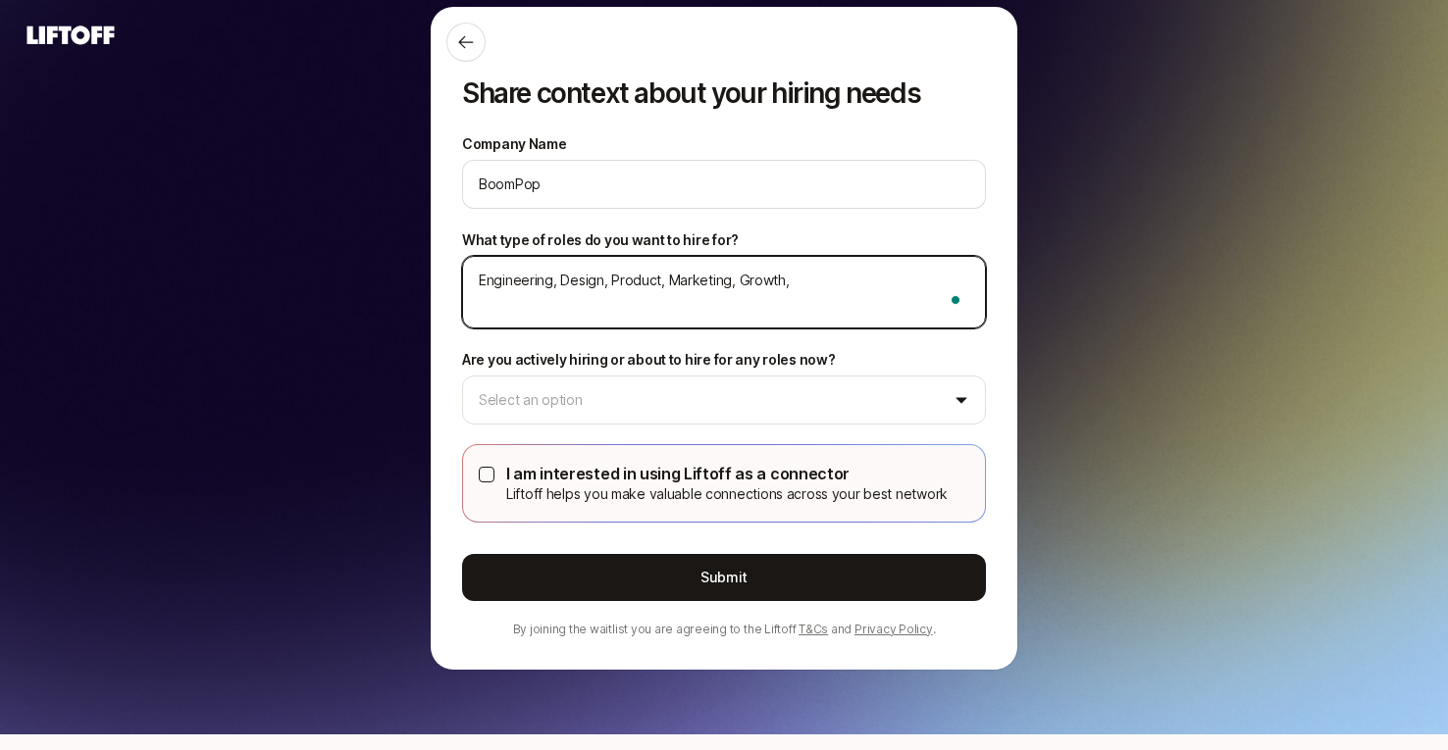
type textarea "x"
type textarea "Engineering, Design, Product, Marketing, Growth,"
type textarea "x"
type textarea "Engineering, Design, Product, Marketing, Growth, G"
type textarea "x"
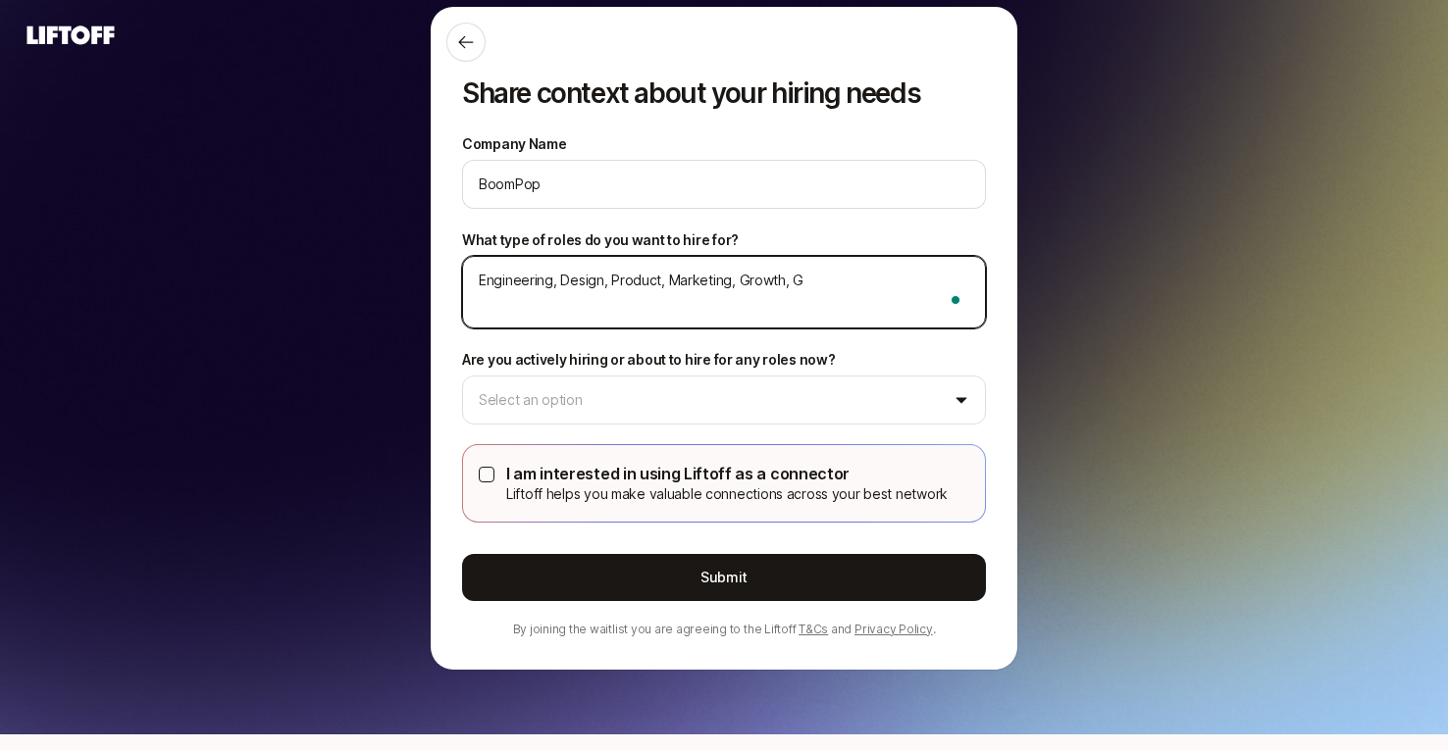
type textarea "Engineering, Design, Product, Marketing, Growth, G"
type textarea "x"
type textarea "Engineering, Design, Product, Marketing, Growth, G &"
type textarea "x"
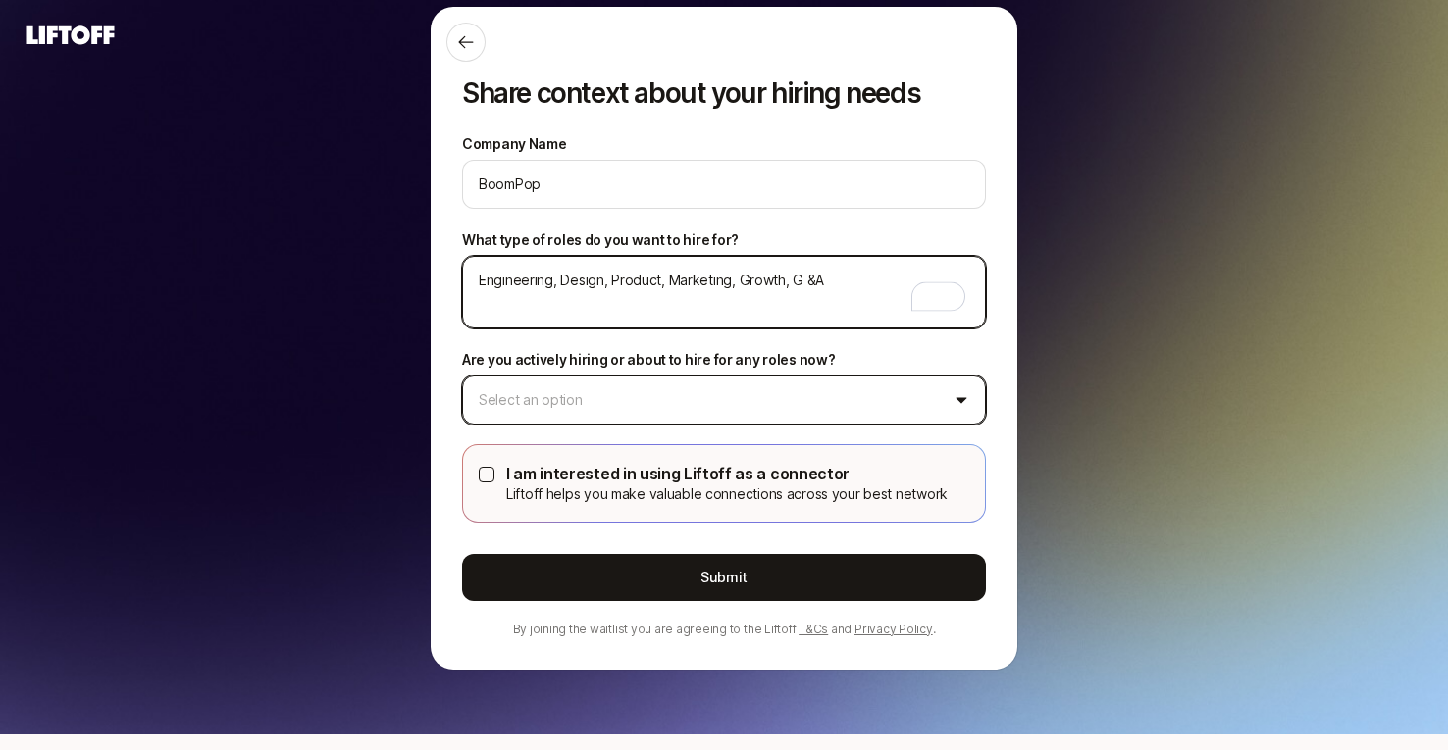
type textarea "Engineering, Design, Product, Marketing, Growth, G &A"
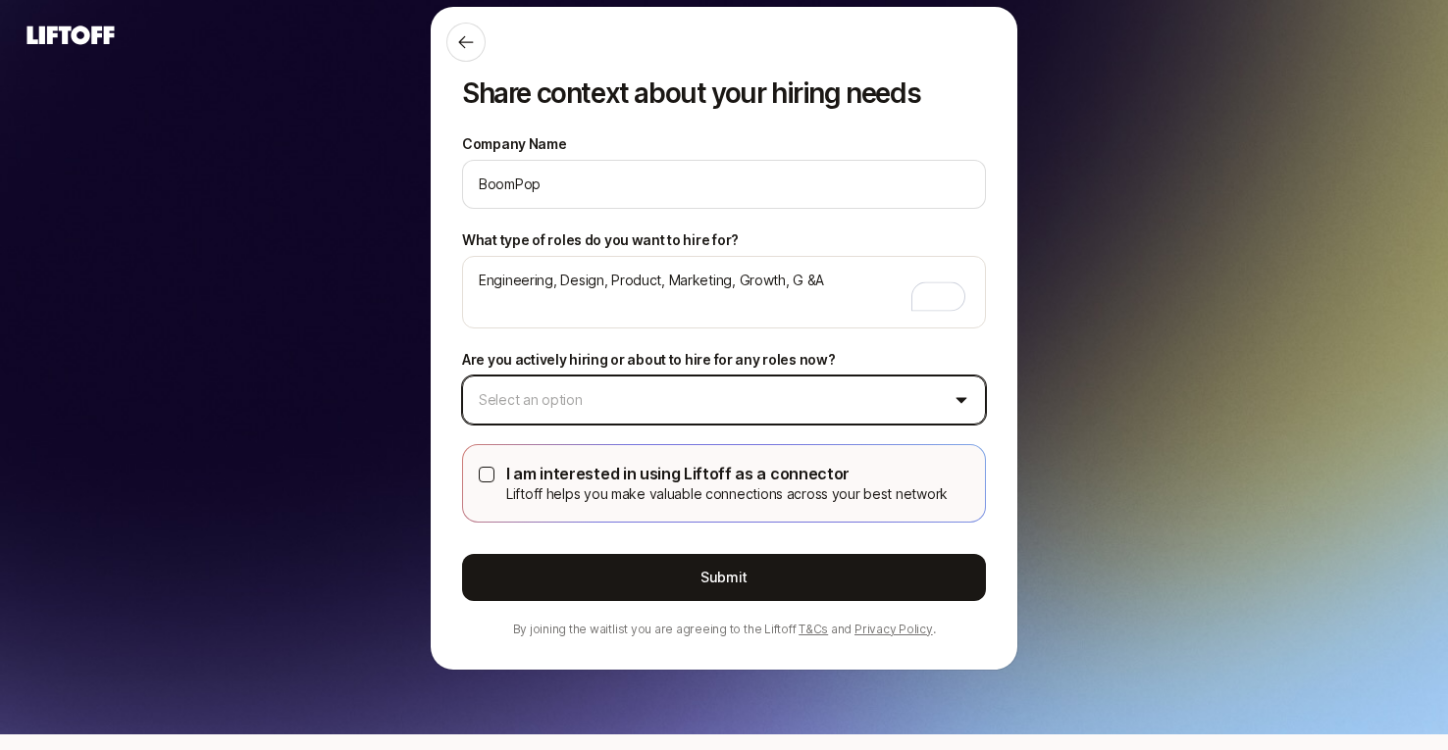
click at [570, 412] on html "Log in Log in Share context about your hiring needs Company Name BoomPop What t…" at bounding box center [724, 375] width 1448 height 750
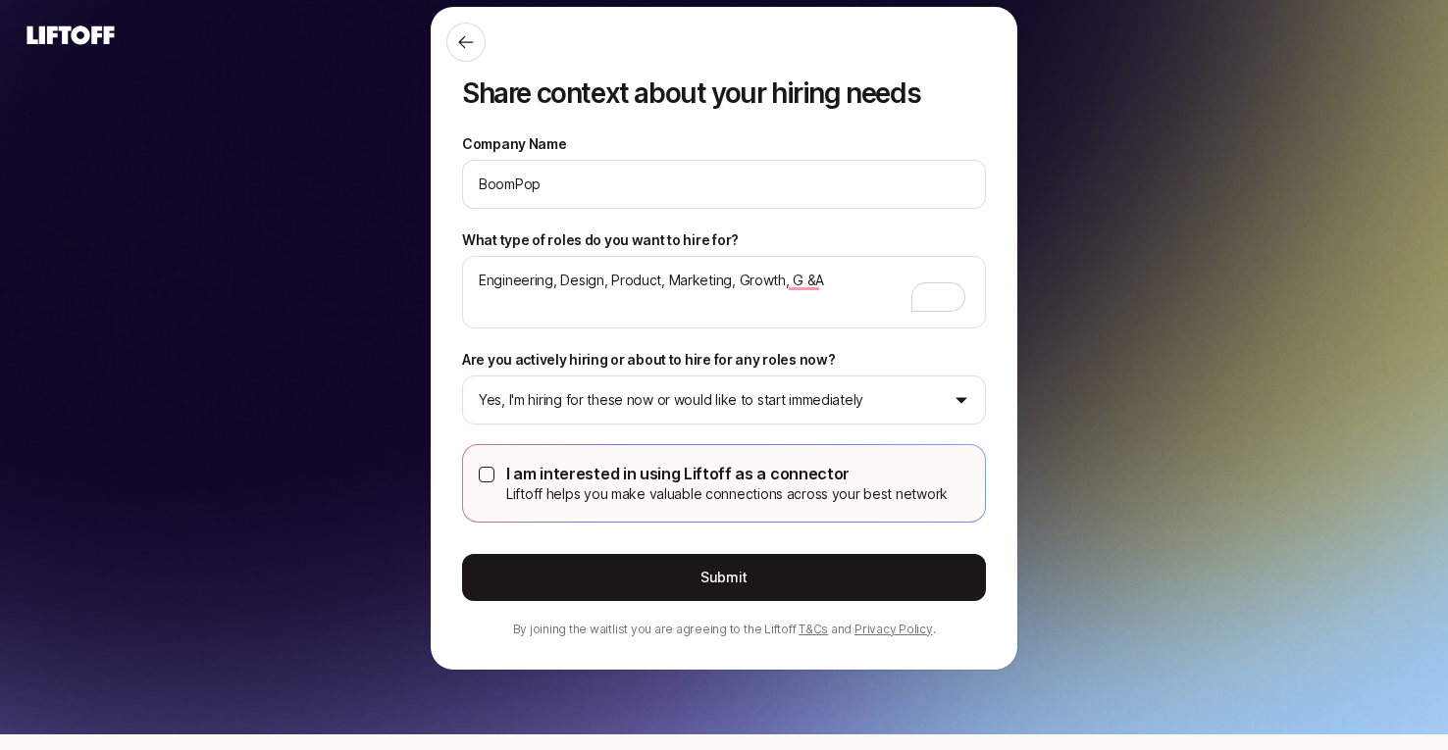
click at [491, 471] on button "I am interested in using Liftoff as a connector Liftoff helps you make valuable…" at bounding box center [487, 475] width 16 height 16
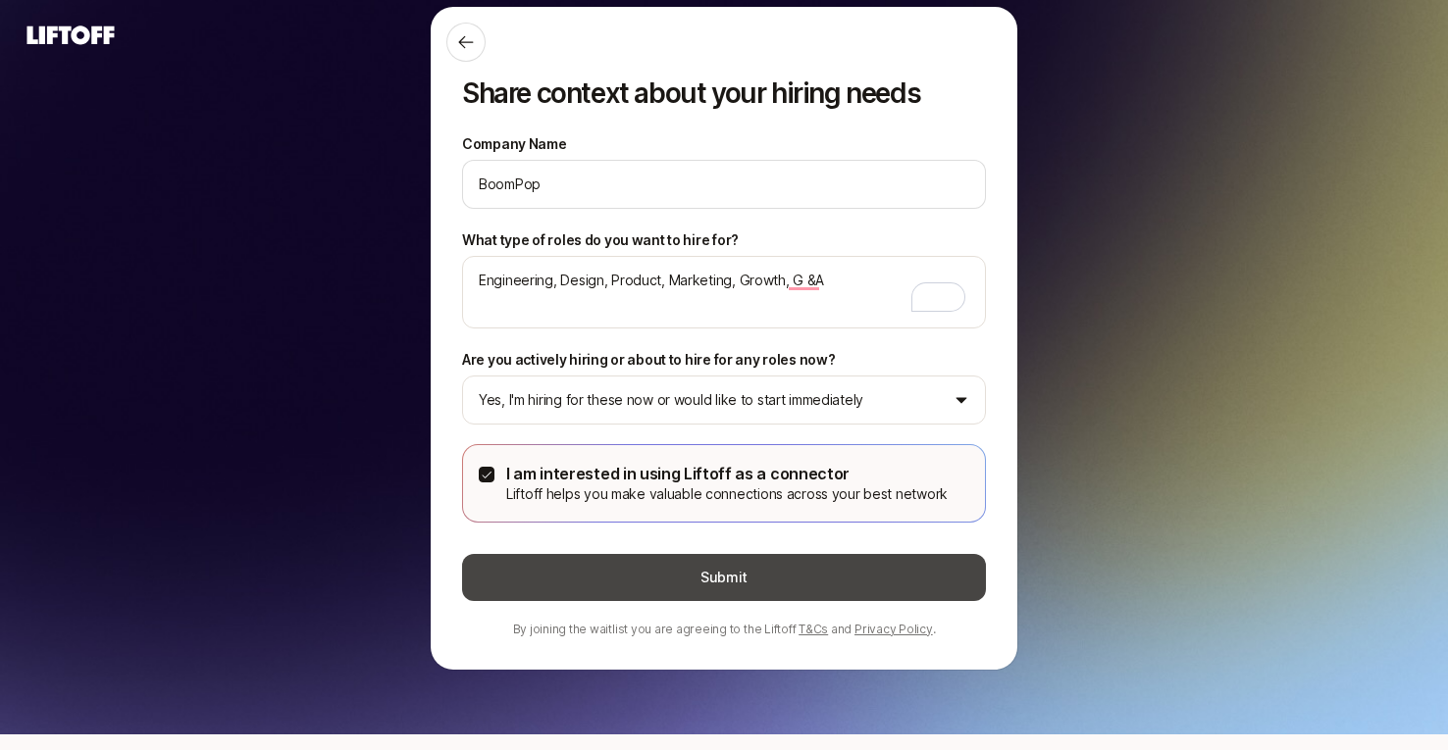
click at [640, 575] on button "Submit" at bounding box center [724, 577] width 524 height 47
type textarea "x"
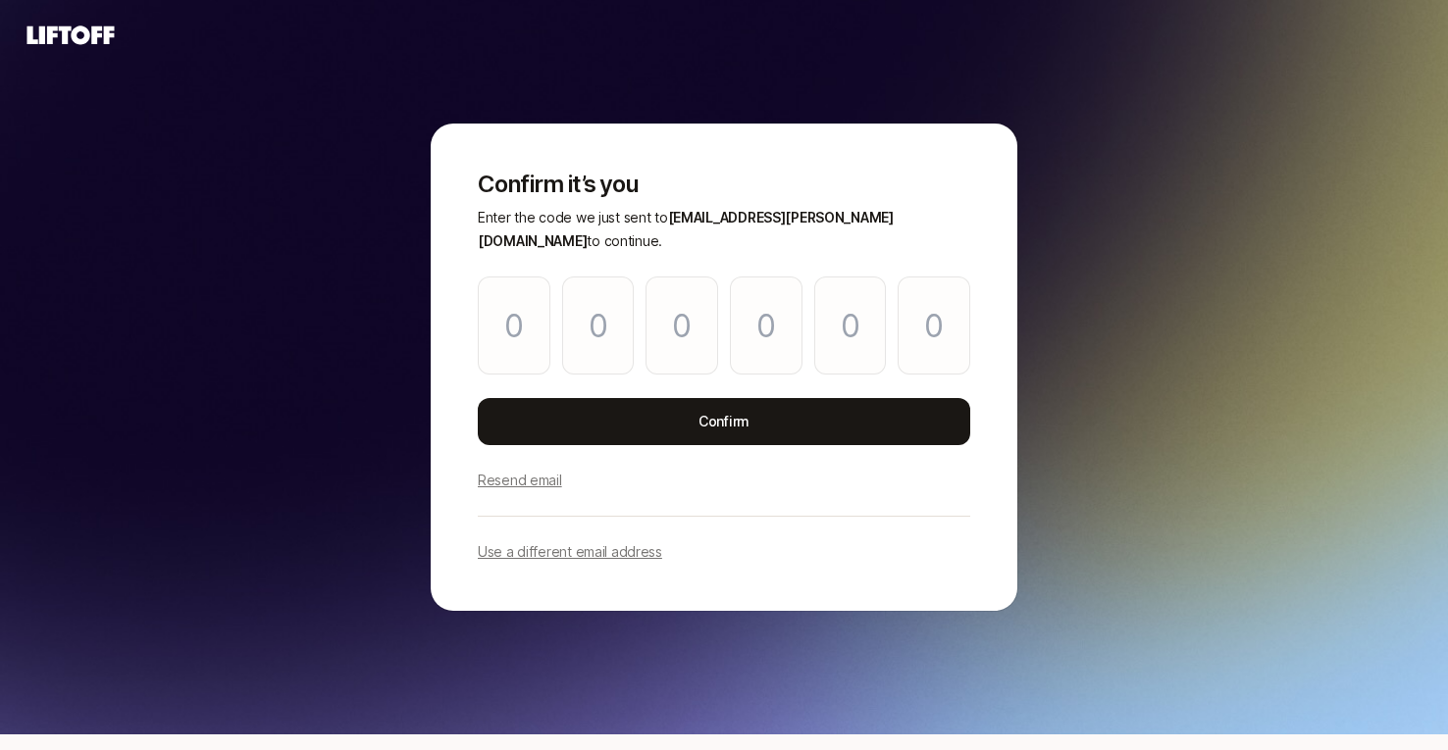
type input "2"
type input "6"
type input "9"
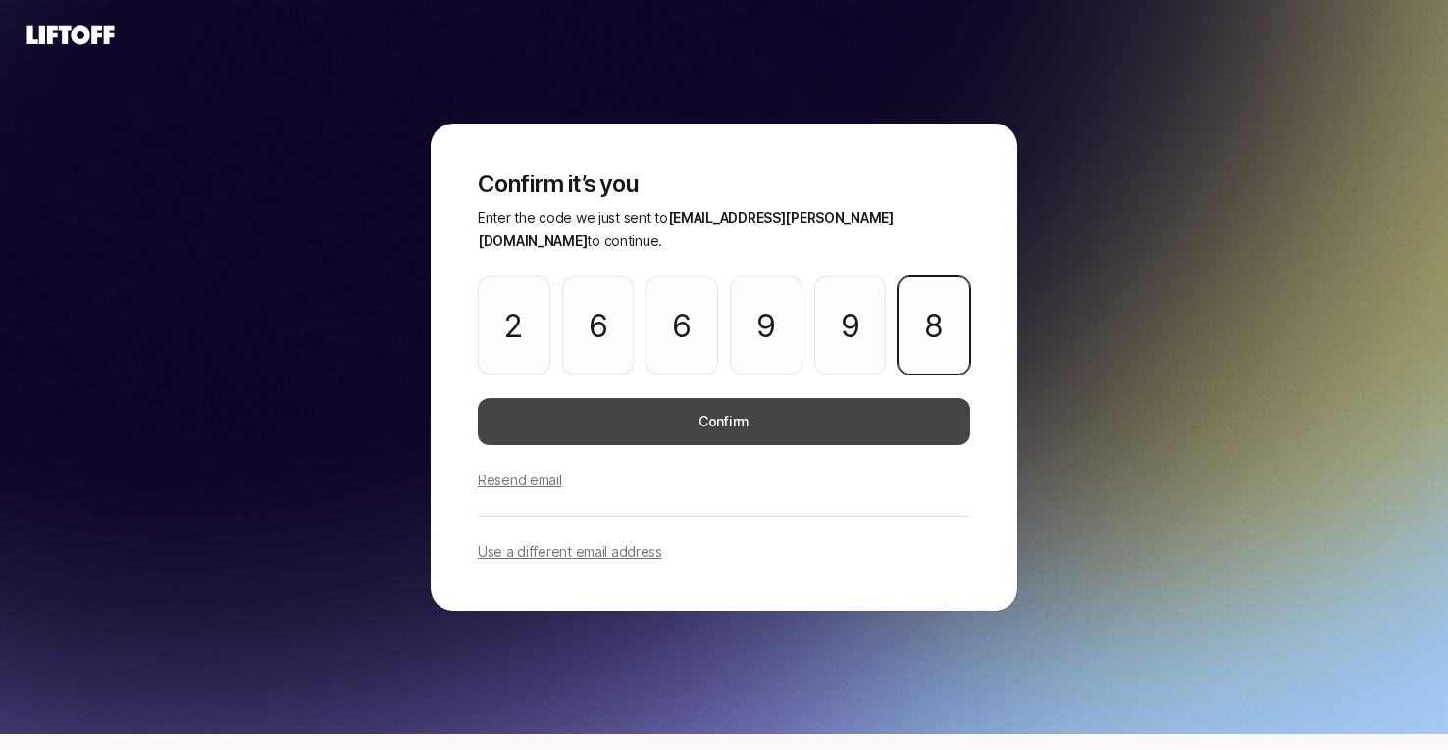
type input "8"
click at [788, 424] on button "Confirm" at bounding box center [724, 421] width 492 height 47
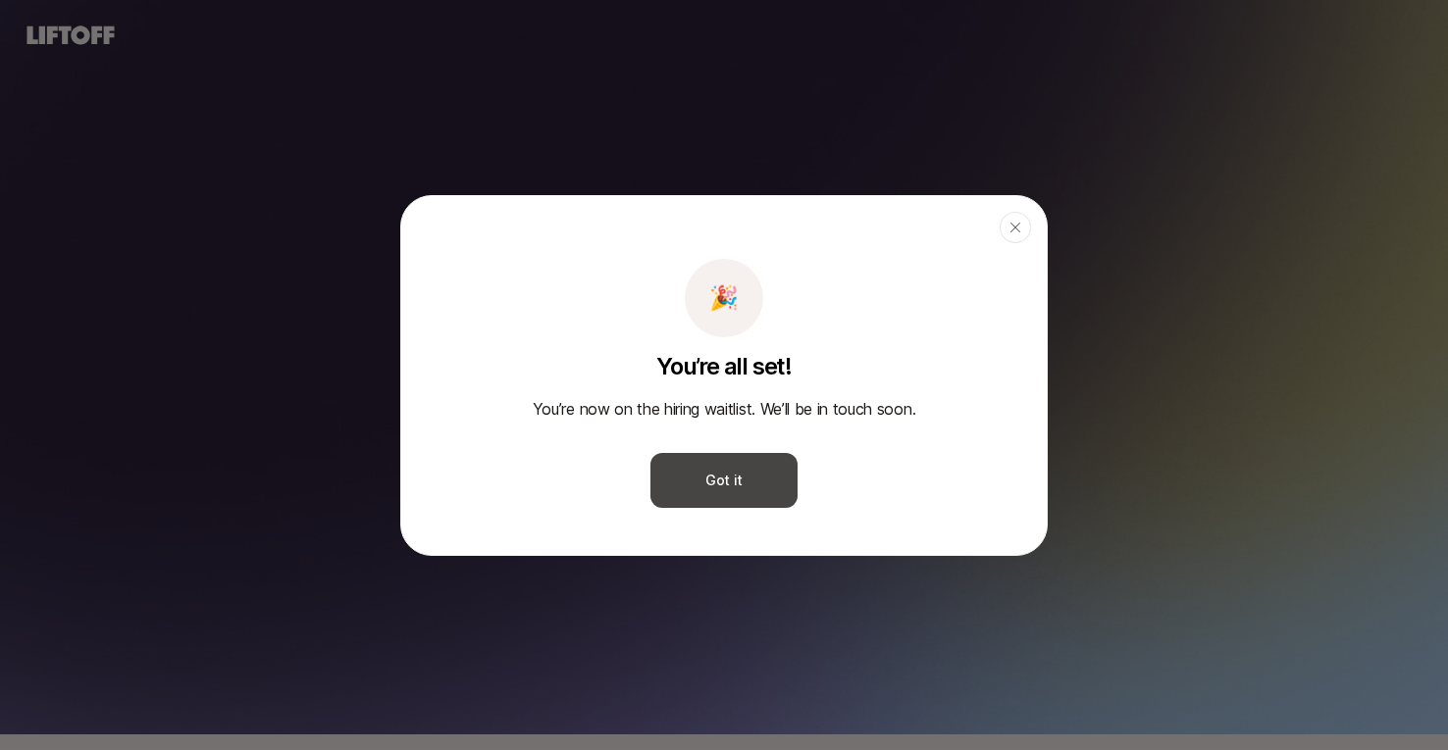
click at [743, 471] on button "Got it" at bounding box center [723, 480] width 147 height 55
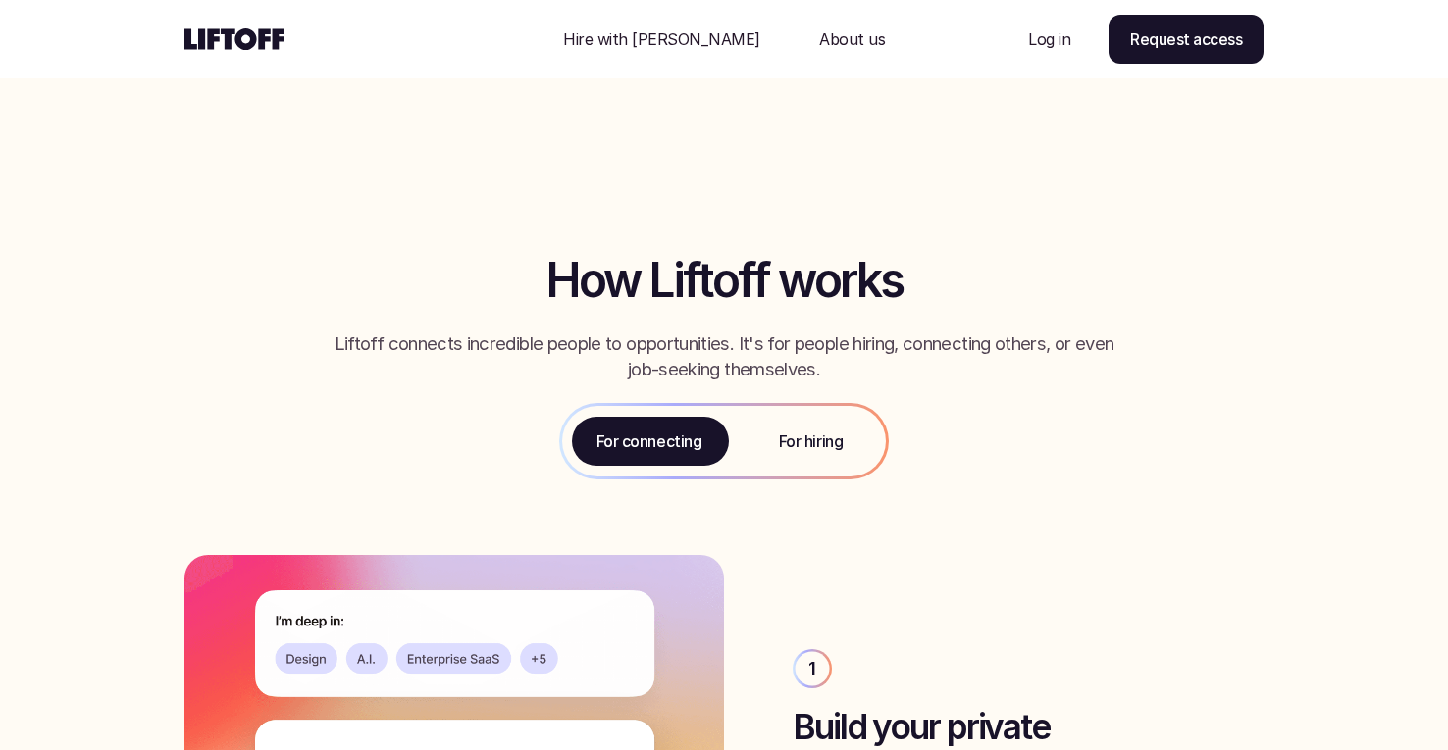
scroll to position [1893, 0]
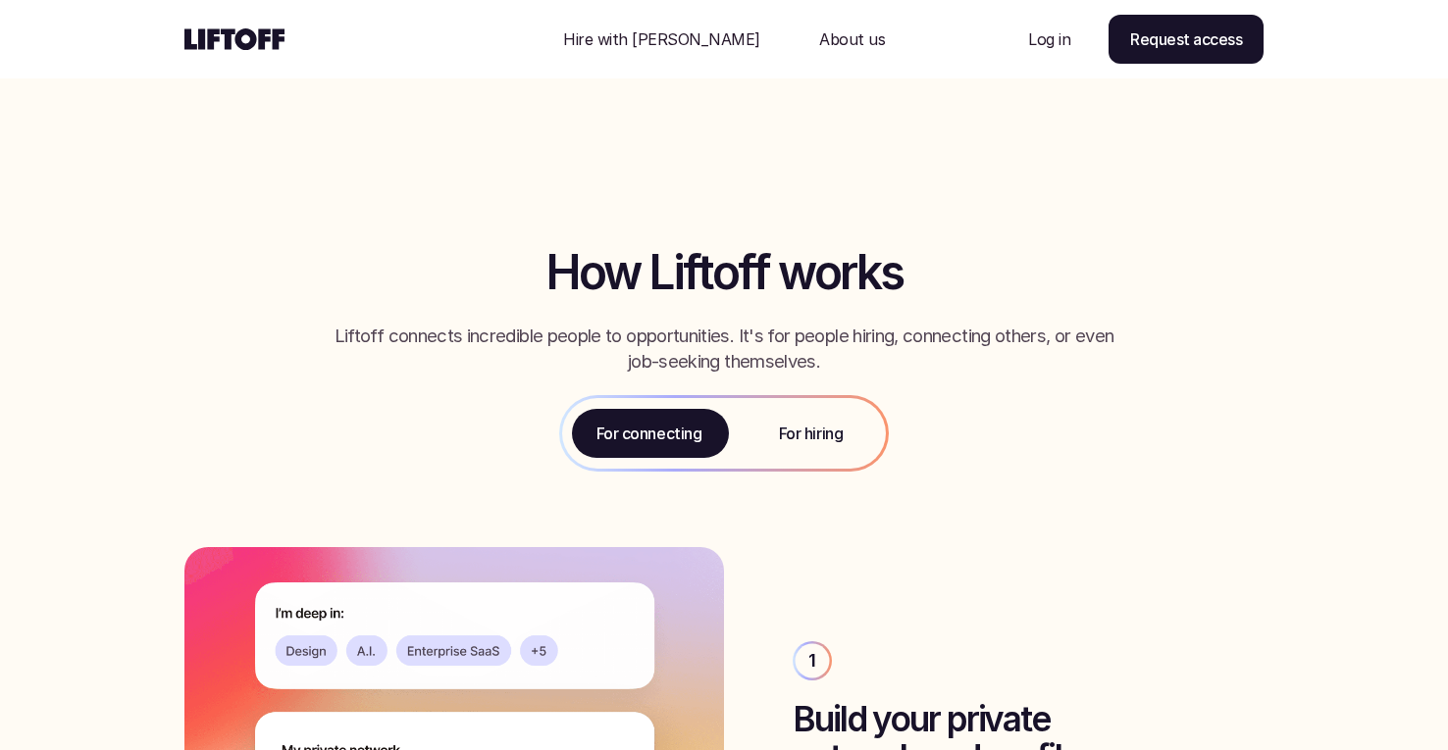
click at [804, 425] on p "For hiring" at bounding box center [811, 434] width 64 height 24
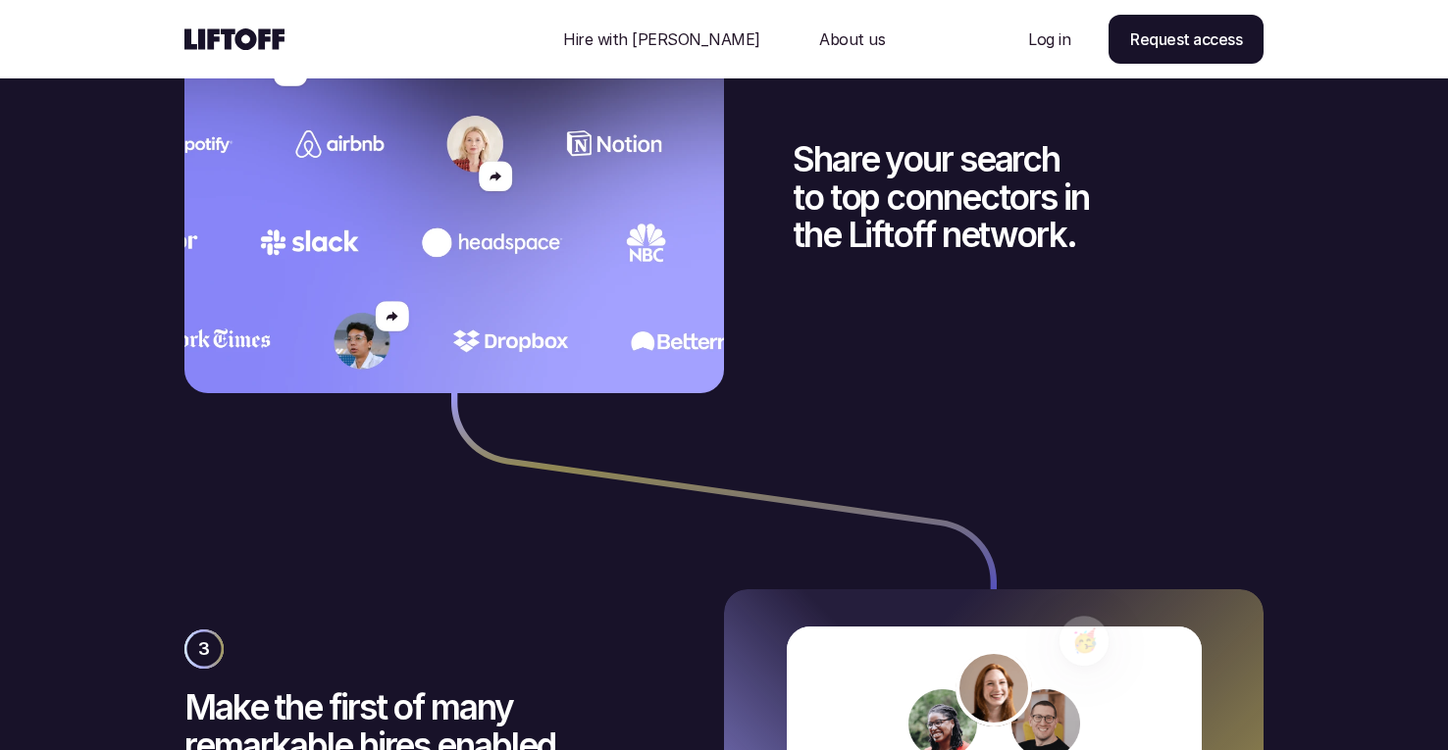
scroll to position [3542, 0]
